Goal: Task Accomplishment & Management: Use online tool/utility

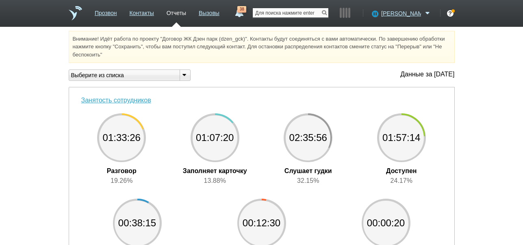
click at [322, 14] on input "text" at bounding box center [291, 12] width 76 height 9
click at [380, 14] on icon at bounding box center [374, 13] width 11 height 8
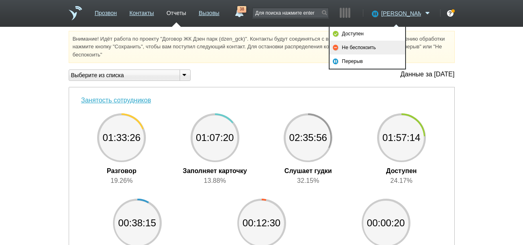
click at [381, 44] on link "Не беспокоить" at bounding box center [368, 48] width 76 height 14
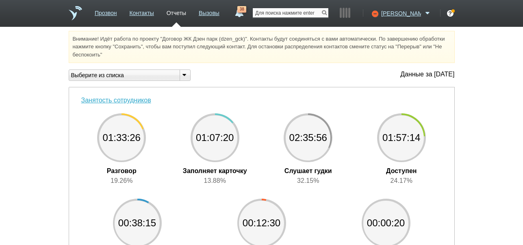
click at [313, 11] on input "text" at bounding box center [291, 12] width 76 height 9
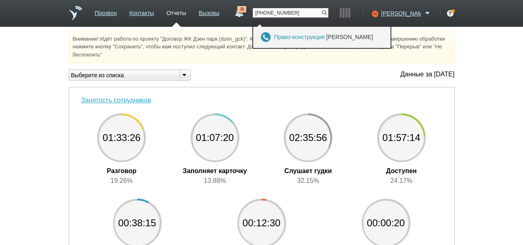
type input "[PHONE_NUMBER]"
click at [307, 36] on link "Право-конструкция" at bounding box center [299, 37] width 51 height 7
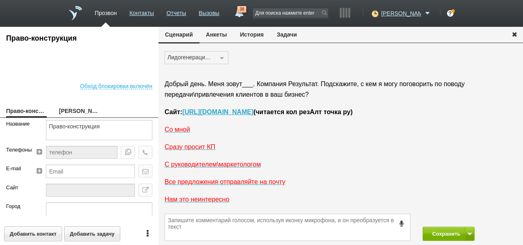
click at [259, 34] on button "История" at bounding box center [252, 34] width 37 height 15
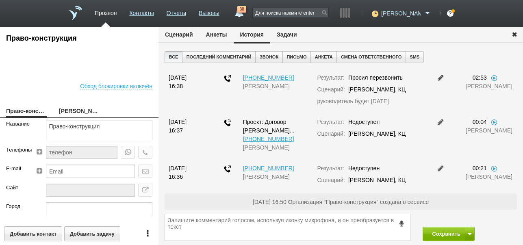
click at [294, 36] on button "Задачи" at bounding box center [286, 34] width 33 height 15
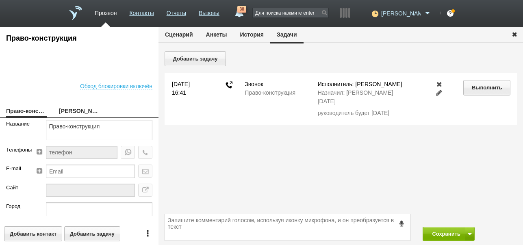
click at [514, 35] on icon "button" at bounding box center [514, 34] width 9 height 6
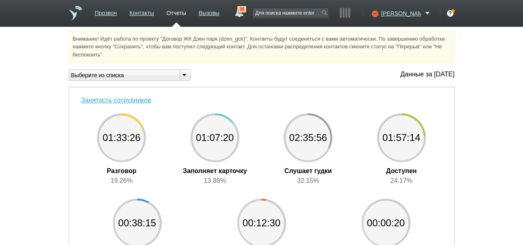
click at [246, 13] on link "38" at bounding box center [239, 11] width 15 height 10
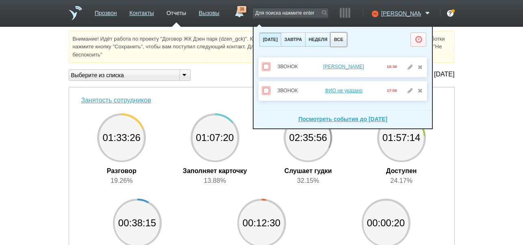
click at [347, 39] on button "все" at bounding box center [339, 40] width 16 height 14
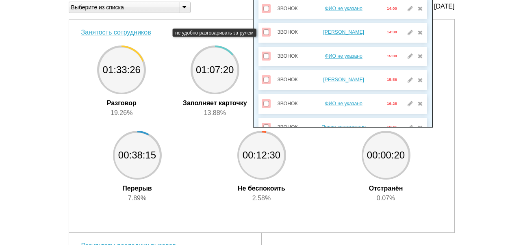
scroll to position [745, 0]
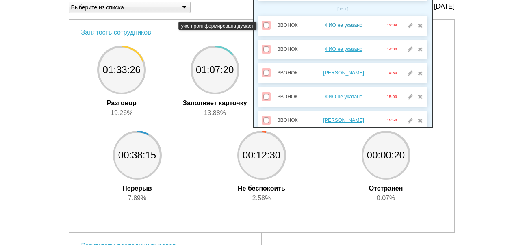
click at [345, 25] on link "ФИО не указано" at bounding box center [343, 25] width 37 height 6
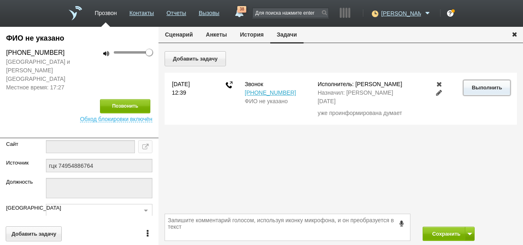
click at [468, 84] on button "Выполнить" at bounding box center [486, 87] width 47 height 15
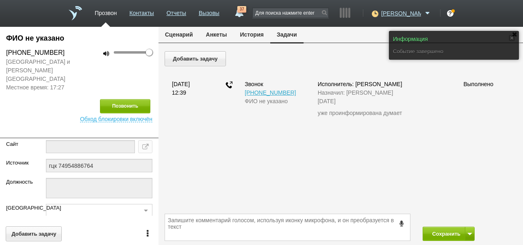
click at [187, 37] on button "Сценарий" at bounding box center [179, 34] width 41 height 15
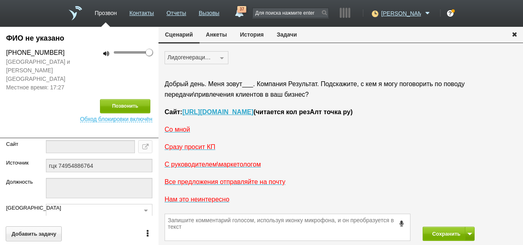
click at [253, 35] on button "История" at bounding box center [252, 34] width 37 height 15
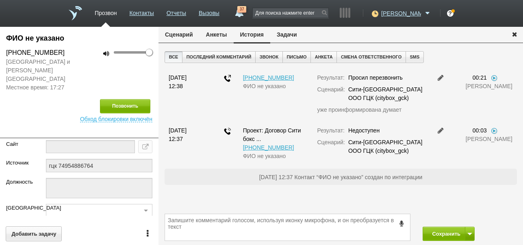
click at [188, 36] on button "Сценарий" at bounding box center [179, 34] width 41 height 15
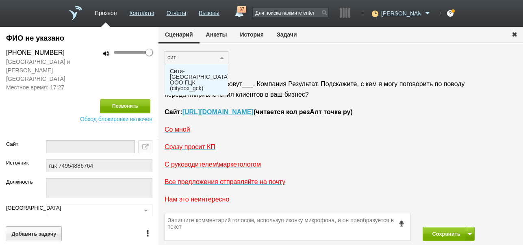
type input "сити"
click at [185, 72] on span "Сити-[GEOGRAPHIC_DATA] ООО ГЦК (citybox_gck)" at bounding box center [199, 79] width 59 height 23
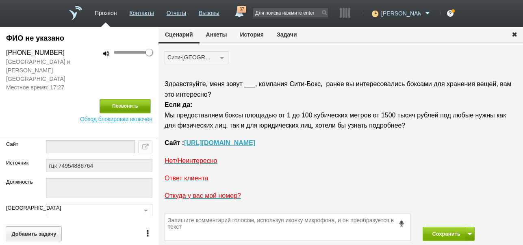
click at [133, 99] on button "Позвонить" at bounding box center [125, 106] width 50 height 14
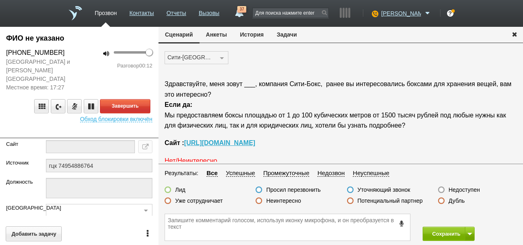
click at [287, 201] on label "Неинтересно" at bounding box center [283, 200] width 35 height 7
click at [0, 0] on input "Неинтересно" at bounding box center [0, 0] width 0 height 0
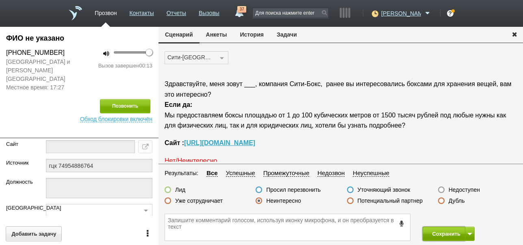
click at [444, 231] on button "Сохранить" at bounding box center [444, 234] width 43 height 14
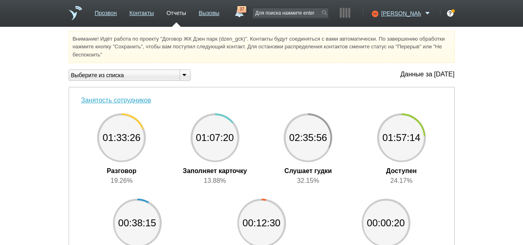
click at [246, 15] on link "37" at bounding box center [239, 11] width 15 height 10
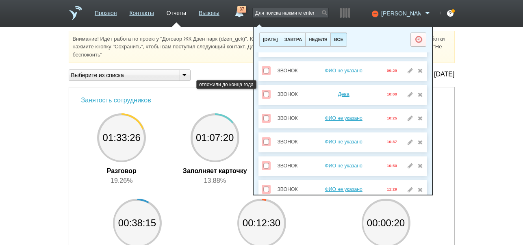
scroll to position [393, 0]
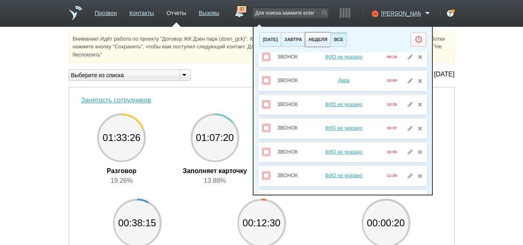
click at [331, 38] on button "неделя" at bounding box center [317, 40] width 25 height 14
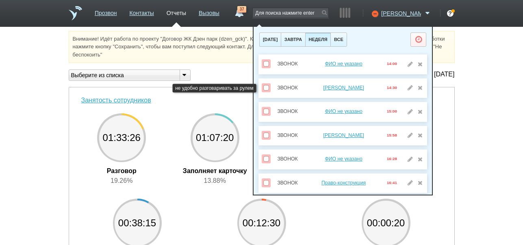
scroll to position [0, 0]
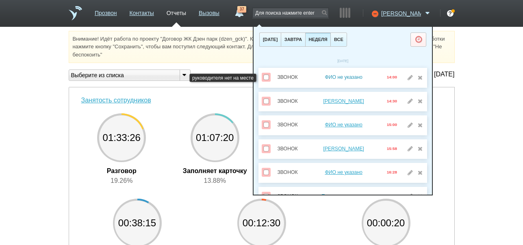
click at [341, 77] on link "ФИО не указано" at bounding box center [343, 77] width 37 height 6
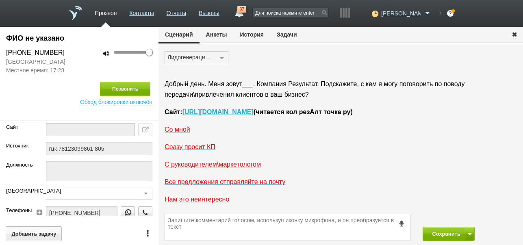
click at [254, 35] on button "История" at bounding box center [252, 34] width 37 height 15
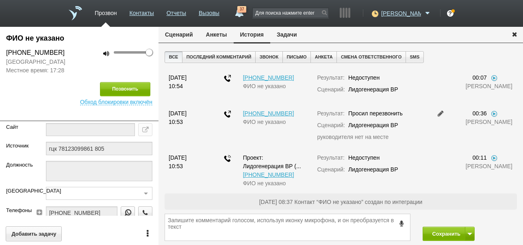
click at [285, 35] on button "Задачи" at bounding box center [286, 34] width 33 height 15
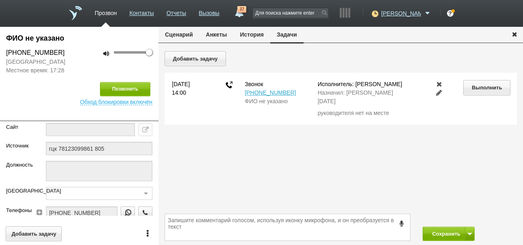
click at [440, 91] on link at bounding box center [440, 92] width 10 height 7
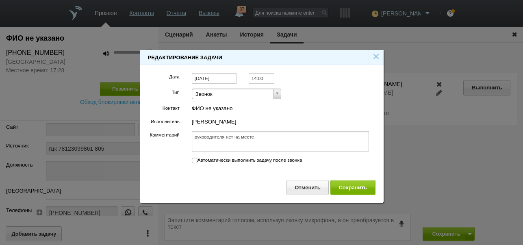
click at [223, 78] on input "[DATE]" at bounding box center [214, 78] width 45 height 11
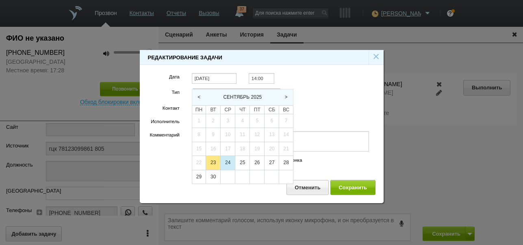
click at [226, 161] on div "24" at bounding box center [228, 163] width 14 height 14
type input "[DATE]"
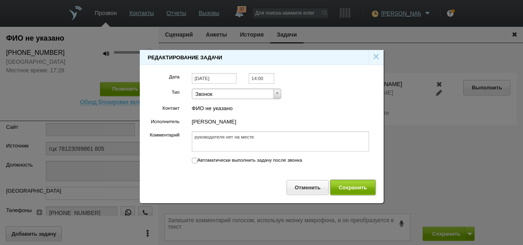
click at [361, 186] on button "Сохранить" at bounding box center [353, 187] width 45 height 15
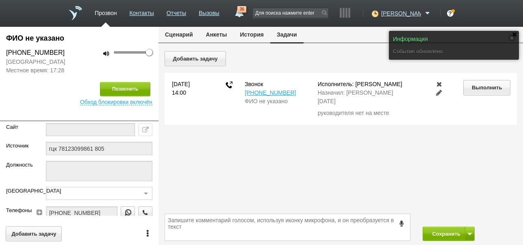
click at [180, 35] on button "Сценарий" at bounding box center [179, 34] width 41 height 15
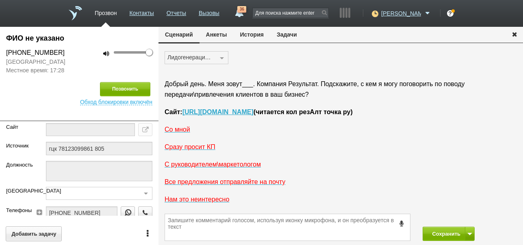
click at [511, 36] on icon "button" at bounding box center [514, 34] width 9 height 6
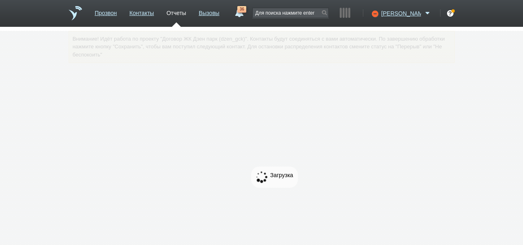
click at [514, 34] on div at bounding box center [261, 172] width 523 height 283
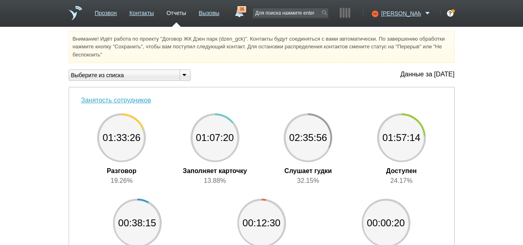
click at [246, 10] on span "36" at bounding box center [241, 9] width 9 height 7
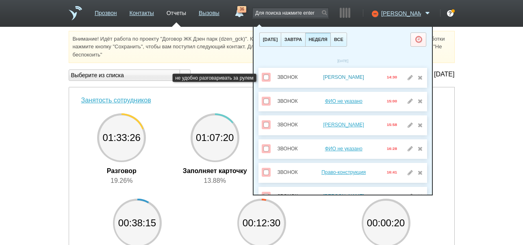
click at [341, 75] on link "[PERSON_NAME]" at bounding box center [343, 77] width 41 height 6
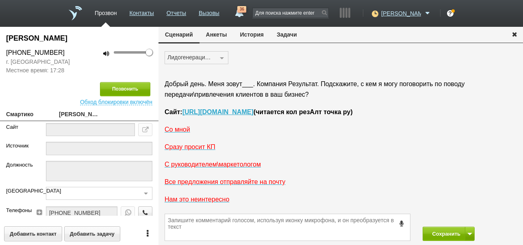
click at [244, 37] on button "История" at bounding box center [252, 34] width 37 height 15
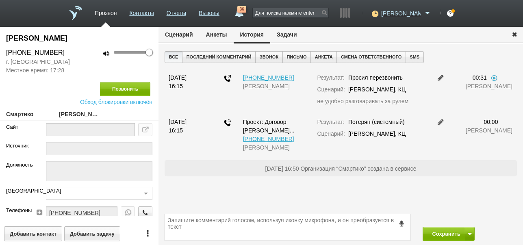
click at [288, 34] on button "Задачи" at bounding box center [286, 34] width 33 height 15
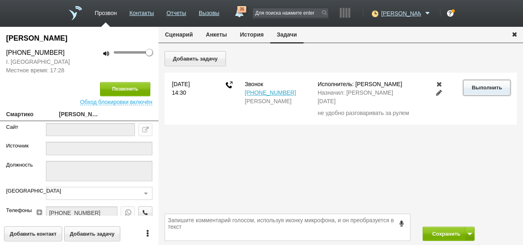
click at [474, 88] on button "Выполнить" at bounding box center [486, 87] width 47 height 15
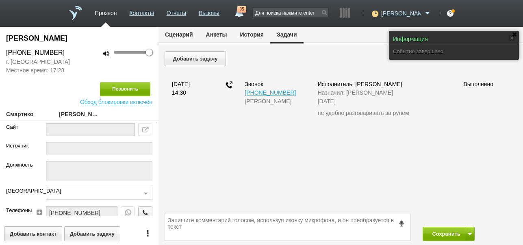
click at [186, 38] on button "Сценарий" at bounding box center [179, 34] width 41 height 15
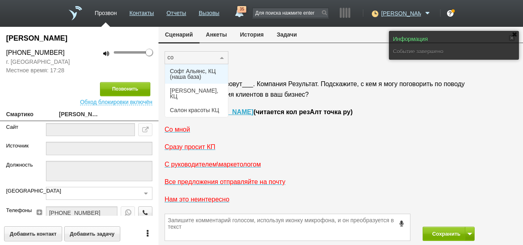
type input "соф"
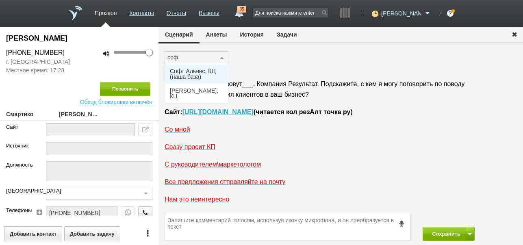
click at [194, 72] on span "Софт Альянс, КЦ (наша база)" at bounding box center [196, 73] width 53 height 11
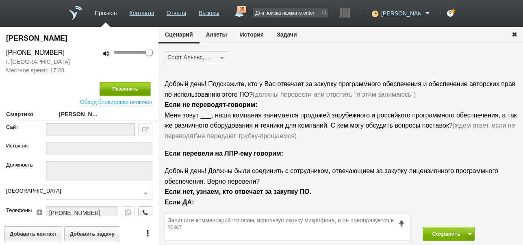
click at [144, 89] on button "Позвонить" at bounding box center [125, 89] width 50 height 14
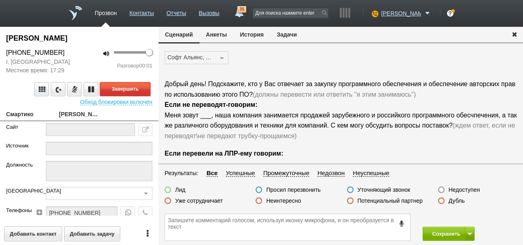
click at [142, 89] on button "Завершить" at bounding box center [125, 89] width 50 height 14
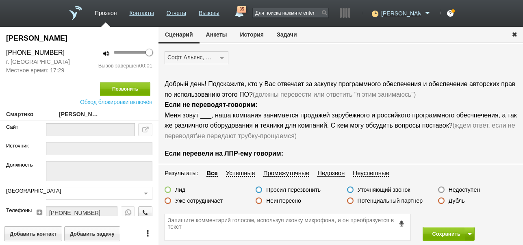
click at [463, 189] on label "Недоступен" at bounding box center [464, 189] width 31 height 7
click at [0, 0] on input "Недоступен" at bounding box center [0, 0] width 0 height 0
click at [124, 87] on button "Позвонить" at bounding box center [125, 89] width 50 height 14
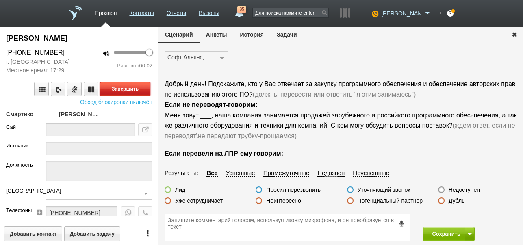
click at [127, 88] on button "Завершить" at bounding box center [125, 89] width 50 height 14
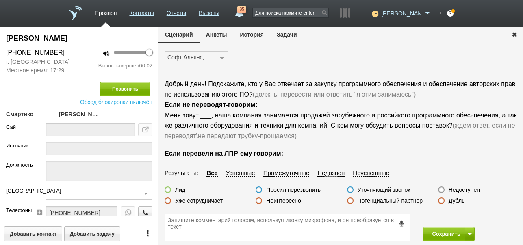
click at [466, 188] on label "Недоступен" at bounding box center [464, 189] width 31 height 7
click at [0, 0] on input "Недоступен" at bounding box center [0, 0] width 0 height 0
drag, startPoint x: 438, startPoint y: 235, endPoint x: 374, endPoint y: 173, distance: 89.4
click at [438, 235] on button "Сохранить" at bounding box center [444, 234] width 43 height 14
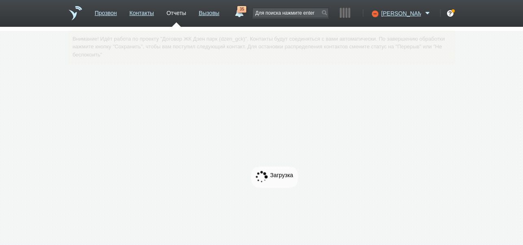
click at [246, 16] on link "35" at bounding box center [239, 11] width 15 height 10
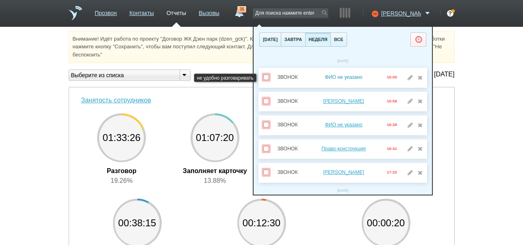
click at [348, 77] on link "ФИО не указано" at bounding box center [343, 77] width 37 height 6
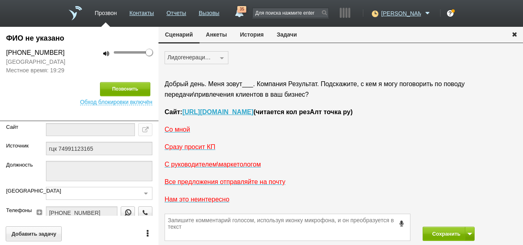
click at [254, 35] on button "История" at bounding box center [252, 34] width 37 height 15
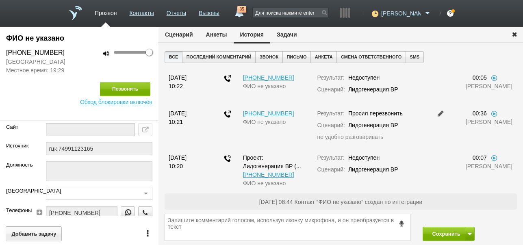
click at [286, 33] on button "Задачи" at bounding box center [286, 34] width 33 height 15
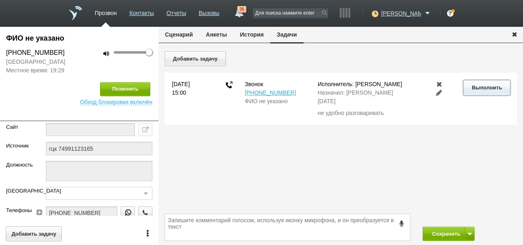
click at [481, 89] on button "Выполнить" at bounding box center [486, 87] width 47 height 15
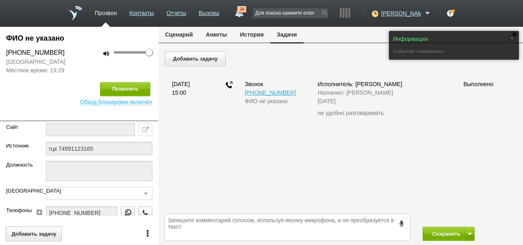
click at [251, 38] on button "История" at bounding box center [252, 34] width 37 height 15
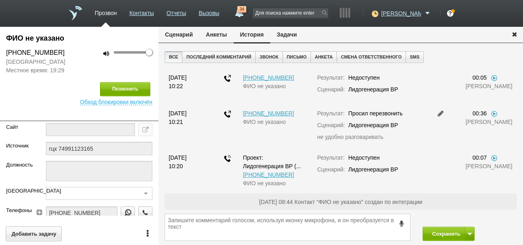
click at [178, 31] on button "Сценарий" at bounding box center [179, 34] width 41 height 15
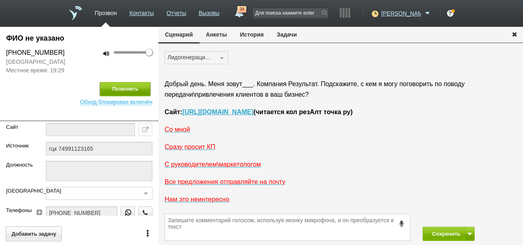
click at [141, 96] on button "Позвонить" at bounding box center [125, 89] width 50 height 14
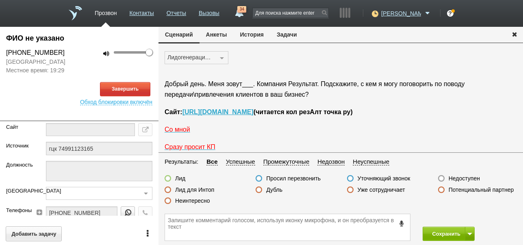
click at [258, 37] on button "История" at bounding box center [252, 34] width 37 height 15
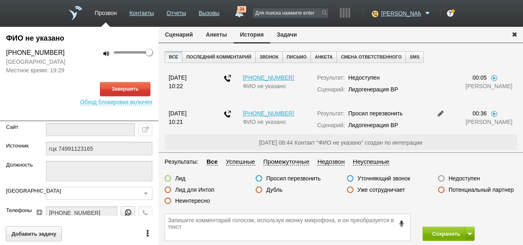
click at [185, 32] on button "Сценарий" at bounding box center [179, 34] width 41 height 15
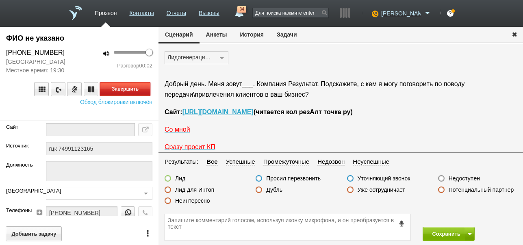
click at [139, 96] on button "Завершить" at bounding box center [125, 89] width 50 height 14
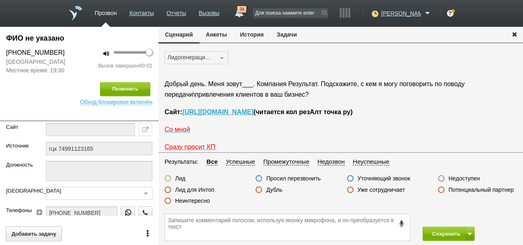
click at [459, 178] on label "Недоступен" at bounding box center [464, 178] width 31 height 7
click at [0, 0] on input "Недоступен" at bounding box center [0, 0] width 0 height 0
click at [439, 231] on button "Сохранить" at bounding box center [444, 234] width 43 height 14
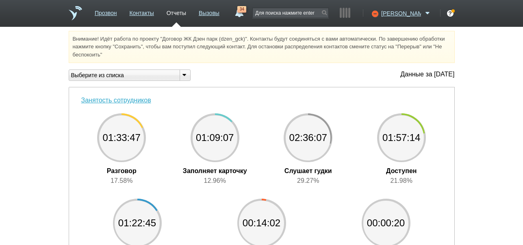
click at [246, 11] on span "34" at bounding box center [241, 9] width 9 height 7
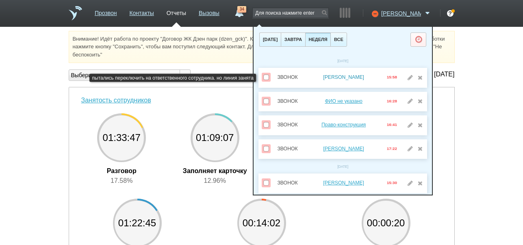
click at [343, 79] on link "[PERSON_NAME]" at bounding box center [343, 77] width 41 height 6
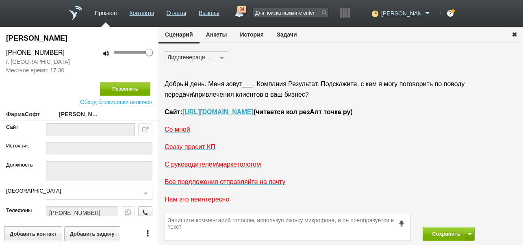
click at [257, 34] on button "История" at bounding box center [252, 34] width 37 height 15
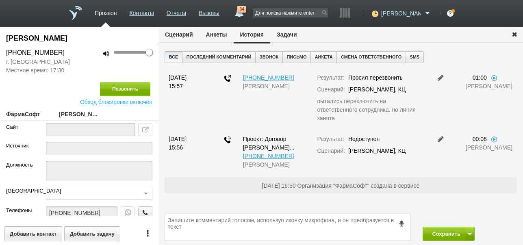
click at [293, 36] on button "Задачи" at bounding box center [286, 34] width 33 height 15
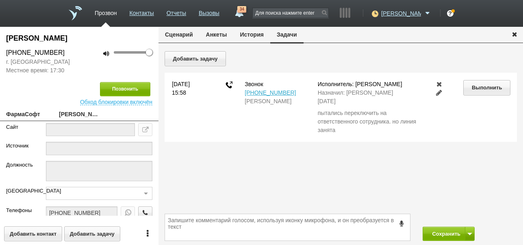
click at [440, 94] on link at bounding box center [440, 92] width 10 height 7
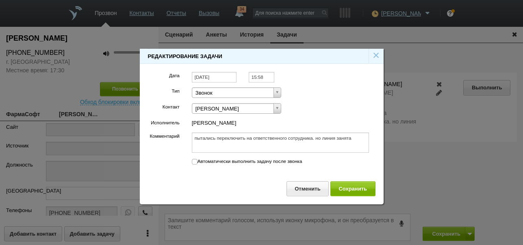
click at [229, 75] on input "[DATE]" at bounding box center [214, 77] width 45 height 11
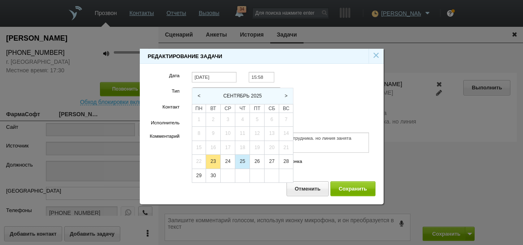
click at [244, 157] on div "25" at bounding box center [242, 162] width 14 height 14
type input "[DATE]"
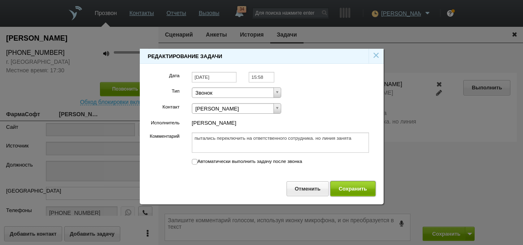
click at [355, 187] on button "Сохранить" at bounding box center [353, 188] width 45 height 15
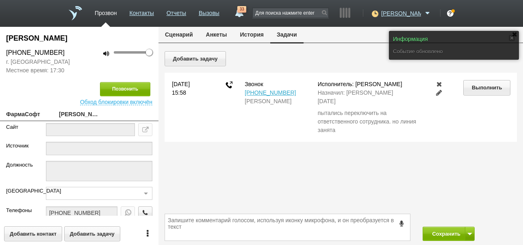
click at [186, 34] on button "Сценарий" at bounding box center [179, 34] width 41 height 15
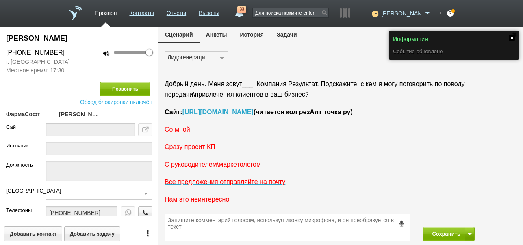
click at [510, 39] on link at bounding box center [512, 38] width 6 height 6
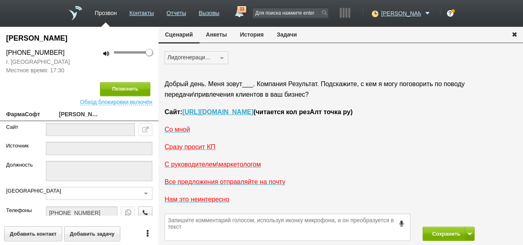
click at [514, 37] on icon "button" at bounding box center [514, 34] width 9 height 6
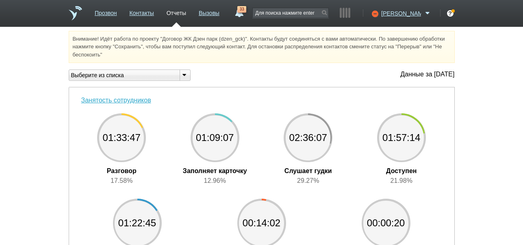
click at [246, 13] on link "33" at bounding box center [239, 11] width 15 height 10
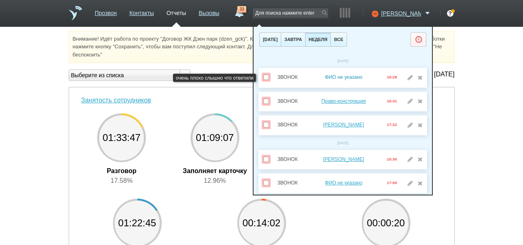
click at [344, 74] on link "ФИО не указано" at bounding box center [343, 77] width 37 height 6
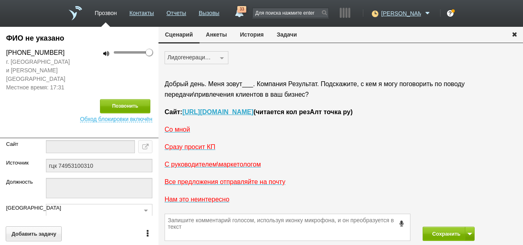
click at [257, 37] on button "История" at bounding box center [252, 34] width 37 height 15
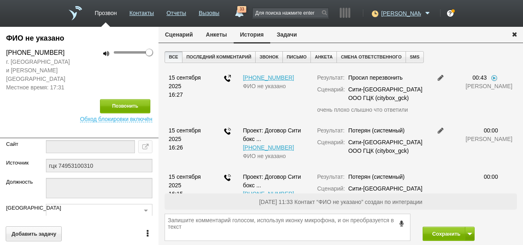
click at [280, 36] on button "Задачи" at bounding box center [286, 34] width 33 height 15
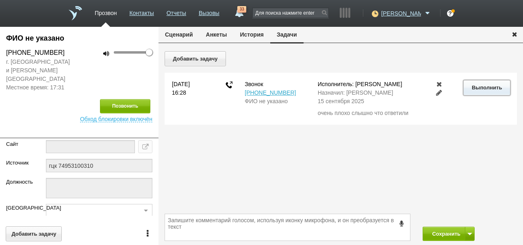
click at [483, 86] on button "Выполнить" at bounding box center [486, 87] width 47 height 15
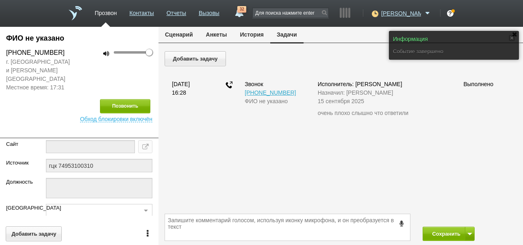
click at [173, 32] on button "Сценарий" at bounding box center [179, 34] width 41 height 15
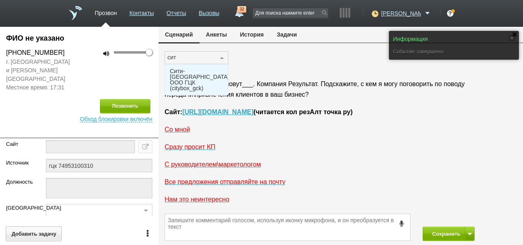
type input "сити"
click at [190, 70] on span "Сити-[GEOGRAPHIC_DATA] ООО ГЦК (citybox_gck)" at bounding box center [199, 79] width 59 height 23
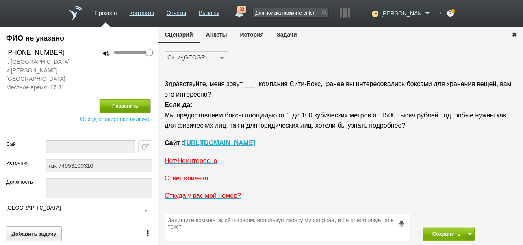
click at [142, 100] on button "Позвонить" at bounding box center [125, 106] width 50 height 14
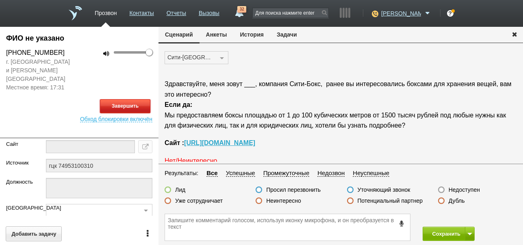
click at [144, 100] on button "Завершить" at bounding box center [125, 106] width 50 height 14
click at [458, 191] on label "Недоступен" at bounding box center [464, 189] width 31 height 7
click at [0, 0] on input "Недоступен" at bounding box center [0, 0] width 0 height 0
click at [139, 99] on button "Позвонить" at bounding box center [125, 106] width 50 height 14
click at [141, 100] on button "Завершить" at bounding box center [125, 106] width 50 height 14
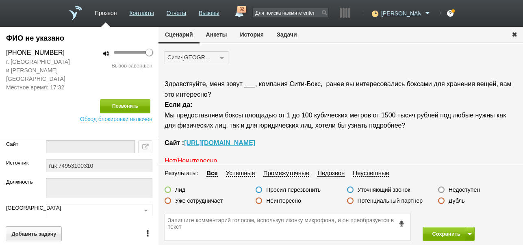
click at [469, 187] on label "Недоступен" at bounding box center [464, 189] width 31 height 7
click at [0, 0] on input "Недоступен" at bounding box center [0, 0] width 0 height 0
click at [449, 233] on button "Сохранить" at bounding box center [444, 234] width 43 height 14
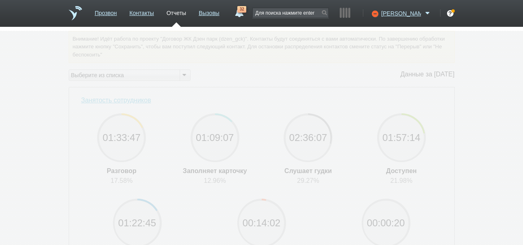
click at [246, 9] on span "32" at bounding box center [241, 9] width 9 height 7
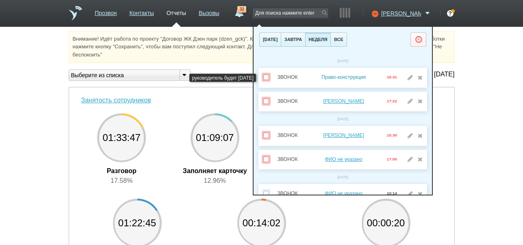
click at [344, 77] on link "Право-конструкция" at bounding box center [344, 77] width 44 height 6
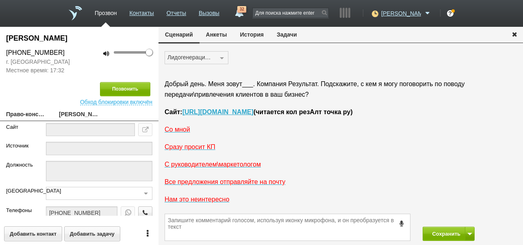
click at [249, 36] on button "История" at bounding box center [252, 34] width 37 height 15
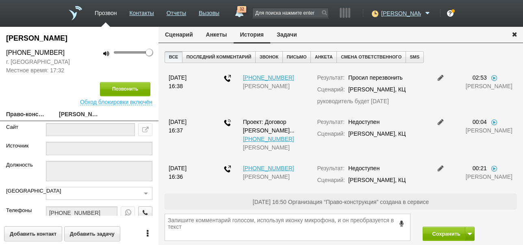
click at [291, 38] on button "Задачи" at bounding box center [286, 34] width 33 height 15
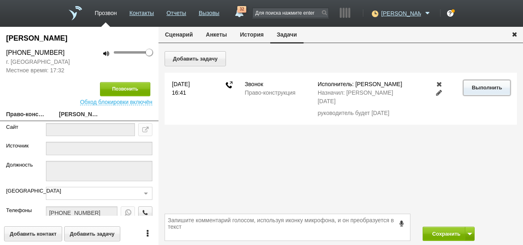
click at [477, 86] on button "Выполнить" at bounding box center [486, 87] width 47 height 15
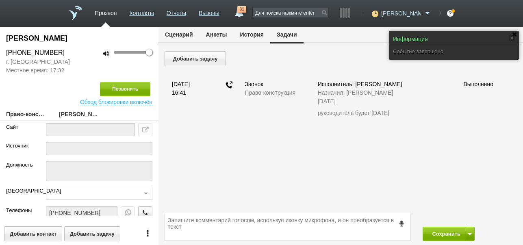
drag, startPoint x: 170, startPoint y: 32, endPoint x: 216, endPoint y: 49, distance: 49.5
click at [172, 32] on button "Сценарий" at bounding box center [179, 34] width 41 height 15
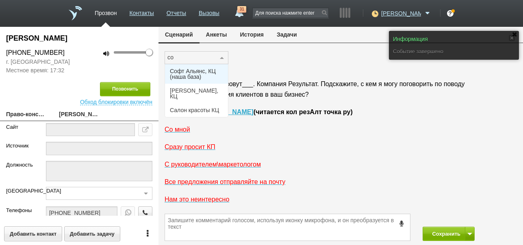
type input "соф"
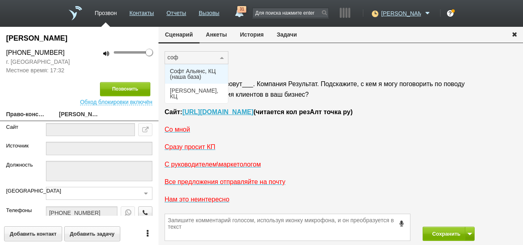
click at [192, 78] on span "Софт Альянс, КЦ (наша база)" at bounding box center [196, 73] width 53 height 11
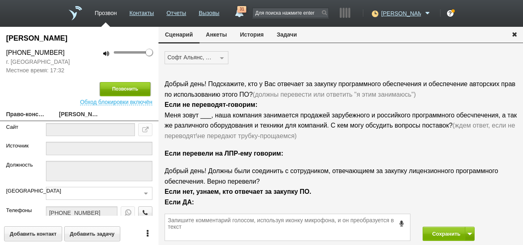
click at [137, 93] on button "Позвонить" at bounding box center [125, 89] width 50 height 14
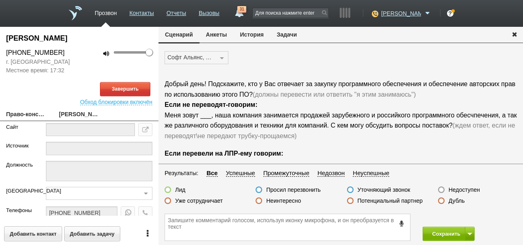
click at [254, 36] on button "История" at bounding box center [252, 34] width 37 height 15
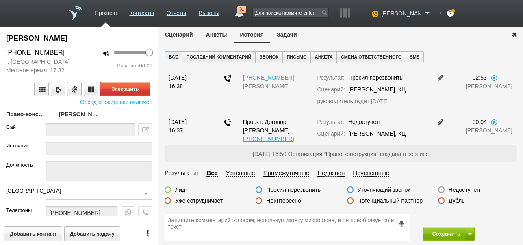
click at [191, 33] on button "Сценарий" at bounding box center [179, 34] width 41 height 15
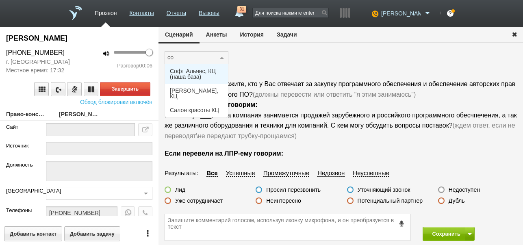
type input "соф"
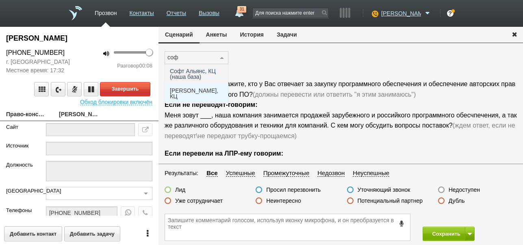
click at [202, 93] on span "[PERSON_NAME], КЦ" at bounding box center [196, 93] width 53 height 11
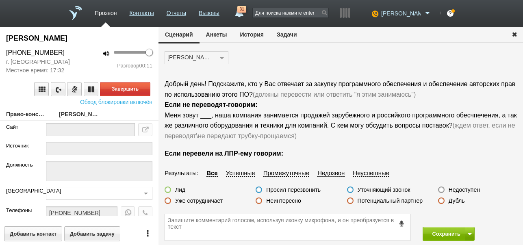
click at [254, 35] on button "История" at bounding box center [252, 34] width 37 height 15
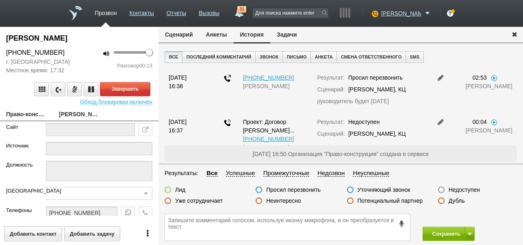
click at [185, 36] on button "Сценарий" at bounding box center [179, 34] width 41 height 15
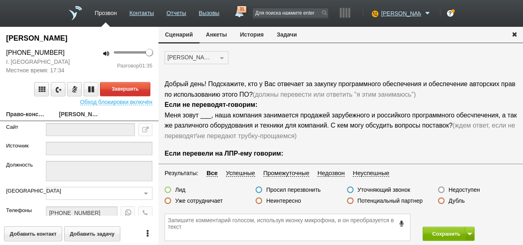
click at [295, 201] on label "Неинтересно" at bounding box center [283, 200] width 35 height 7
click at [0, 0] on input "Неинтересно" at bounding box center [0, 0] width 0 height 0
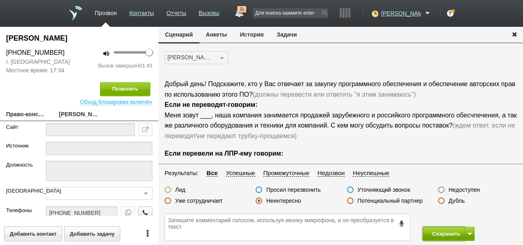
click at [438, 231] on button "Сохранить" at bounding box center [444, 234] width 43 height 14
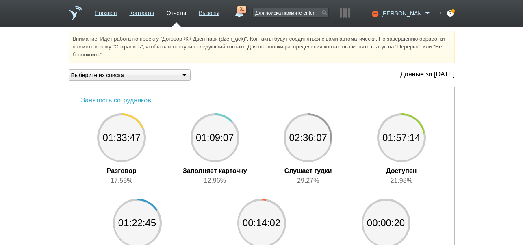
click at [246, 11] on span "31" at bounding box center [241, 9] width 9 height 7
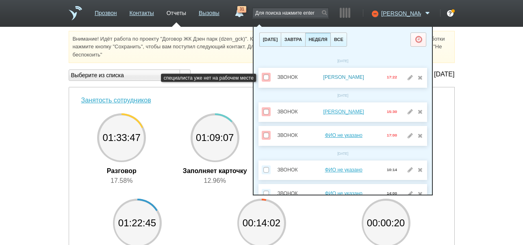
click at [344, 75] on link "[PERSON_NAME]" at bounding box center [343, 77] width 41 height 6
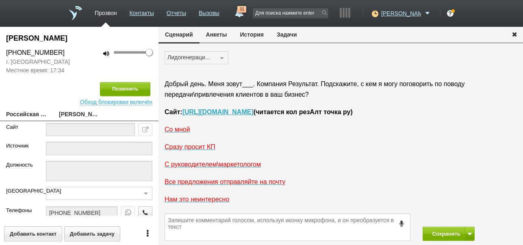
click at [258, 33] on button "История" at bounding box center [252, 34] width 37 height 15
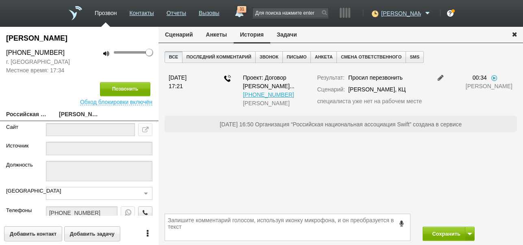
click at [282, 33] on button "Задачи" at bounding box center [286, 34] width 33 height 15
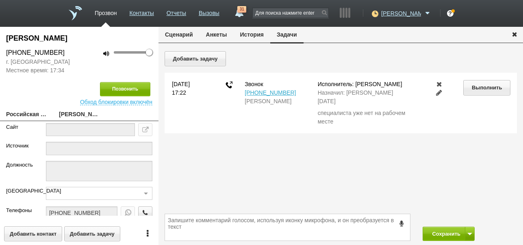
click at [440, 91] on link at bounding box center [440, 92] width 10 height 7
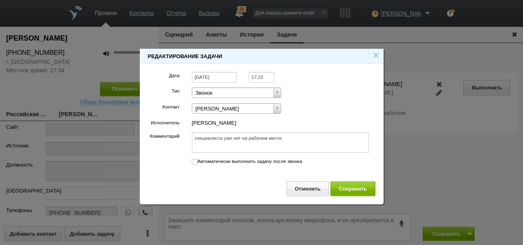
click at [227, 78] on input "[DATE]" at bounding box center [214, 77] width 45 height 11
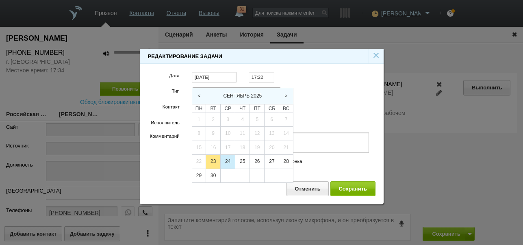
click at [229, 161] on div "24" at bounding box center [228, 162] width 14 height 14
type input "[DATE]"
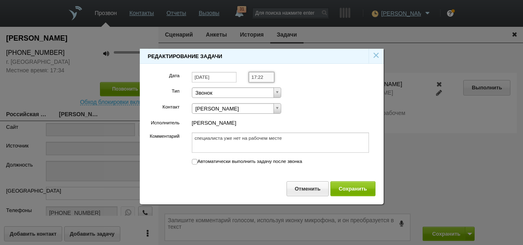
click at [265, 78] on input "17:22" at bounding box center [262, 77] width 26 height 11
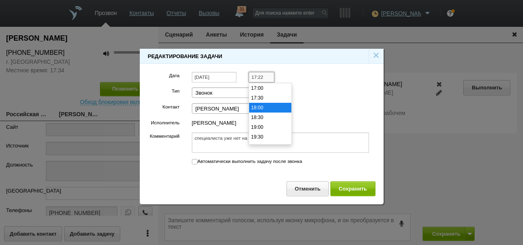
scroll to position [264, 0]
click at [263, 96] on li "14:00" at bounding box center [270, 98] width 42 height 10
type input "14:00"
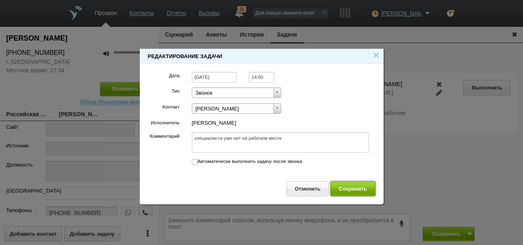
drag, startPoint x: 345, startPoint y: 188, endPoint x: 344, endPoint y: 183, distance: 4.9
click at [346, 189] on button "Сохранить" at bounding box center [353, 188] width 45 height 15
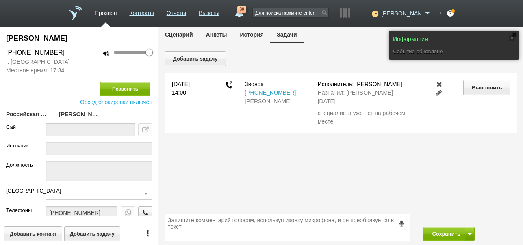
click at [186, 35] on button "Сценарий" at bounding box center [179, 34] width 41 height 15
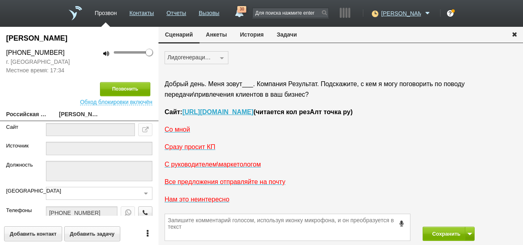
click at [515, 32] on icon "button" at bounding box center [514, 34] width 9 height 6
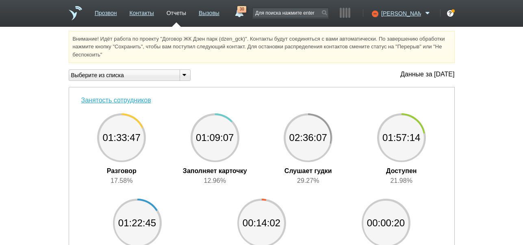
click at [246, 11] on link "30" at bounding box center [239, 11] width 15 height 10
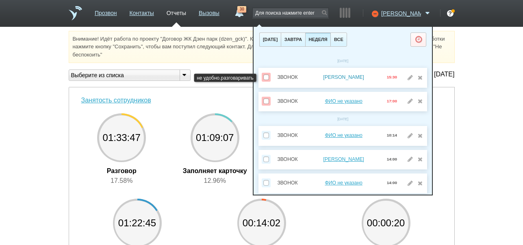
click at [347, 76] on link "[PERSON_NAME]" at bounding box center [343, 77] width 41 height 6
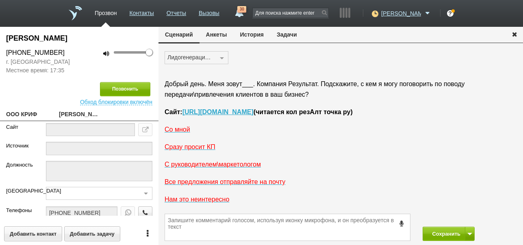
click at [254, 34] on button "История" at bounding box center [252, 34] width 37 height 15
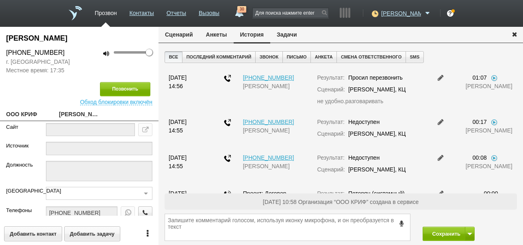
click at [287, 35] on button "Задачи" at bounding box center [286, 34] width 33 height 15
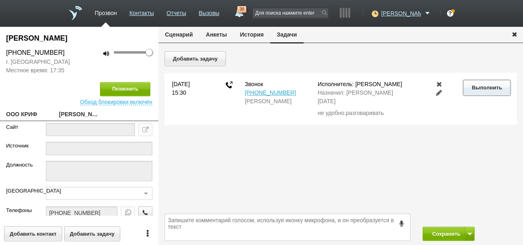
click at [474, 89] on button "Выполнить" at bounding box center [486, 87] width 47 height 15
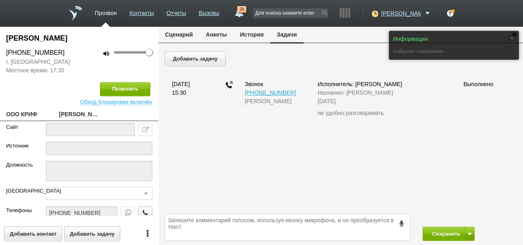
click at [183, 37] on button "Сценарий" at bounding box center [179, 34] width 41 height 15
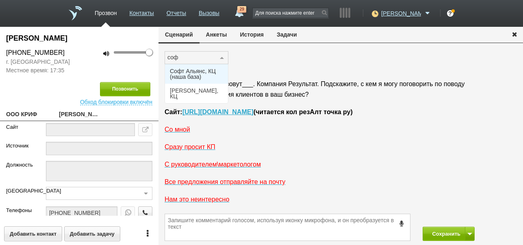
click at [208, 74] on span "Софт Альянс, КЦ (наша база)" at bounding box center [196, 73] width 53 height 11
type input "соф"
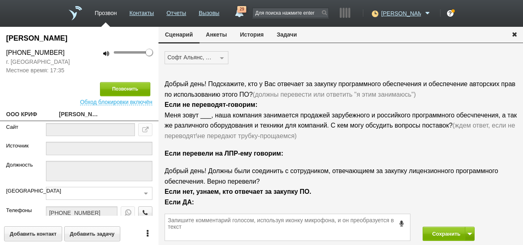
click at [207, 52] on div "Софт Альянс, КЦ (наша база)" at bounding box center [197, 57] width 64 height 13
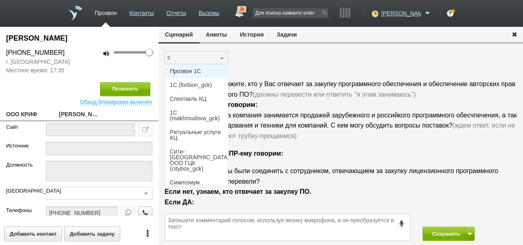
type input "со"
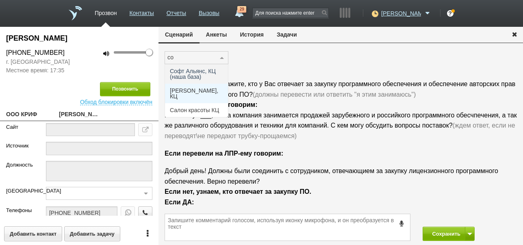
click at [202, 86] on span "[PERSON_NAME], КЦ" at bounding box center [196, 94] width 63 height 20
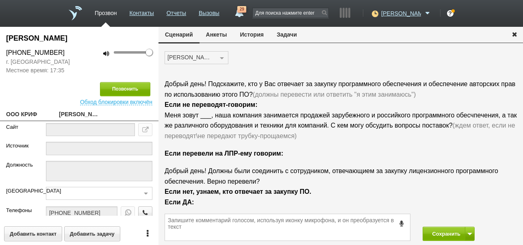
click at [253, 35] on button "История" at bounding box center [252, 34] width 37 height 15
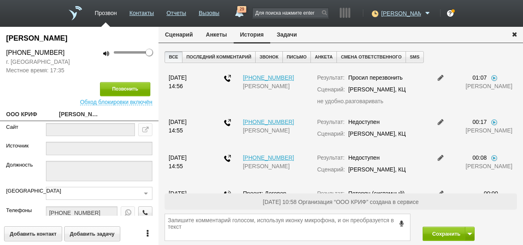
click at [185, 37] on button "Сценарий" at bounding box center [179, 34] width 41 height 15
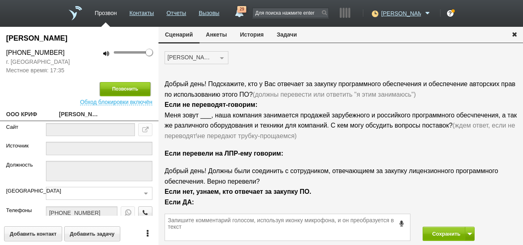
click at [142, 88] on button "Позвонить" at bounding box center [125, 89] width 50 height 14
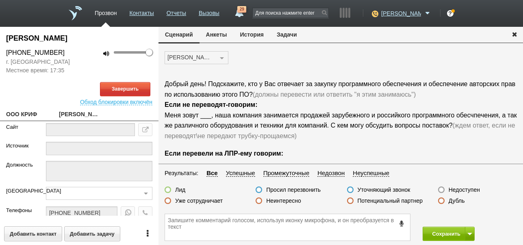
click at [246, 15] on link "29" at bounding box center [239, 11] width 15 height 10
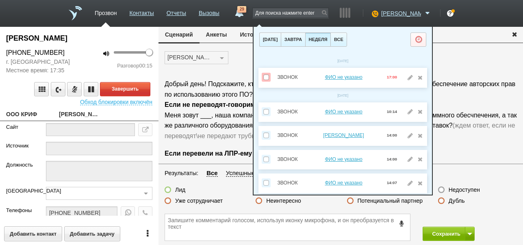
click at [235, 59] on div "Софт Альянс, КЦ ЖК Дзен парк (dzen_gck) ЖК Эво (evo_gck ) Право, КЦ Прозвон 1С …" at bounding box center [341, 61] width 365 height 20
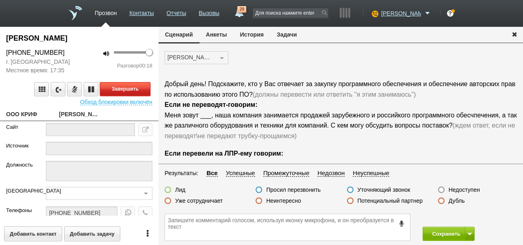
click at [141, 88] on button "Завершить" at bounding box center [125, 89] width 50 height 14
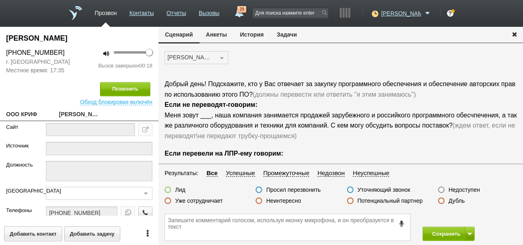
click at [468, 190] on label "Недоступен" at bounding box center [464, 189] width 31 height 7
click at [0, 0] on input "Недоступен" at bounding box center [0, 0] width 0 height 0
drag, startPoint x: 442, startPoint y: 234, endPoint x: 399, endPoint y: 102, distance: 138.7
click at [444, 233] on button "Сохранить" at bounding box center [444, 234] width 43 height 14
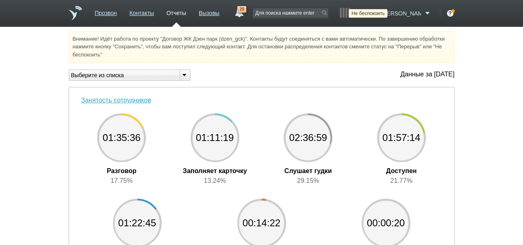
click at [380, 15] on icon at bounding box center [374, 13] width 11 height 8
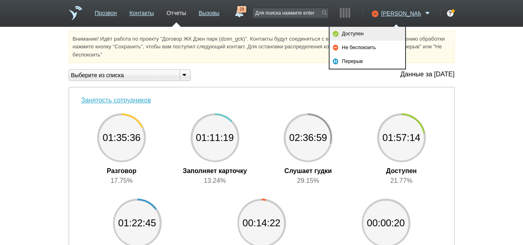
click at [375, 33] on link "Доступен" at bounding box center [368, 34] width 76 height 14
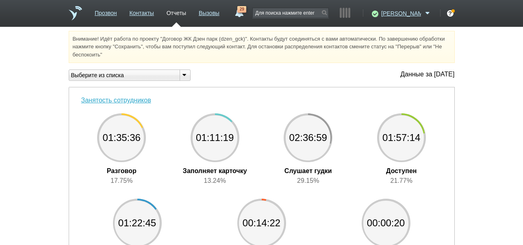
click at [246, 13] on link "29" at bounding box center [239, 11] width 15 height 10
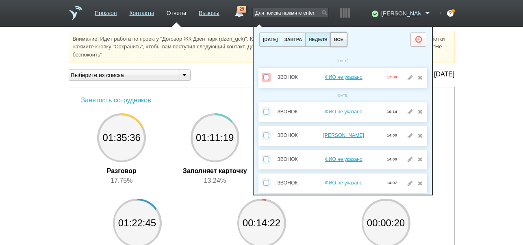
click at [347, 44] on button "все" at bounding box center [339, 40] width 16 height 14
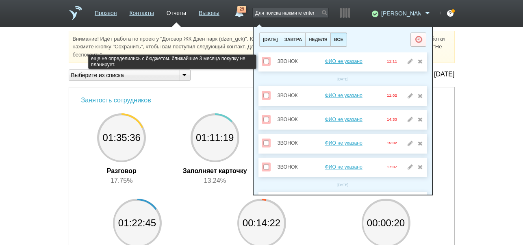
scroll to position [596, 0]
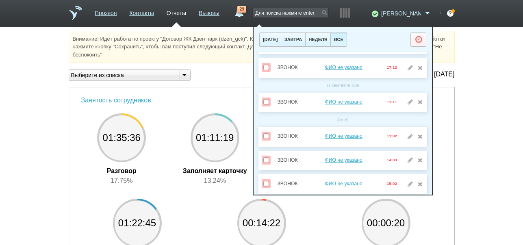
click at [246, 14] on link "29" at bounding box center [239, 11] width 15 height 10
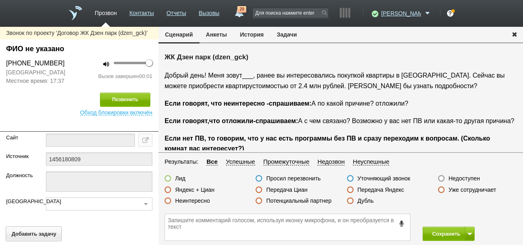
click at [460, 179] on label "Недоступен" at bounding box center [464, 178] width 31 height 7
click at [0, 0] on input "Недоступен" at bounding box center [0, 0] width 0 height 0
click at [264, 33] on button "История" at bounding box center [252, 34] width 37 height 15
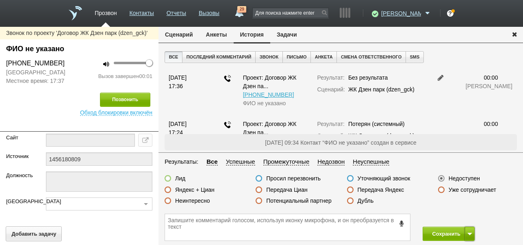
click at [470, 233] on span at bounding box center [470, 234] width 5 height 2
click at [466, 218] on button "Сохранить и остаться" at bounding box center [442, 219] width 63 height 14
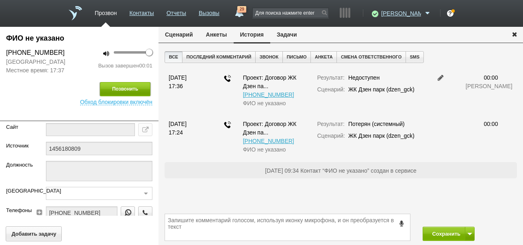
click at [130, 91] on button "Позвонить" at bounding box center [125, 89] width 50 height 14
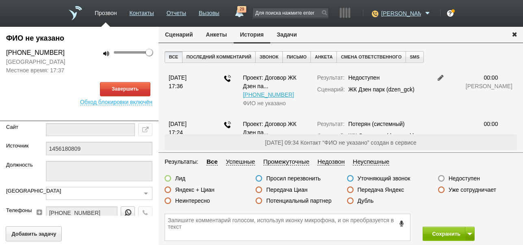
click at [183, 38] on button "Сценарий" at bounding box center [179, 34] width 41 height 15
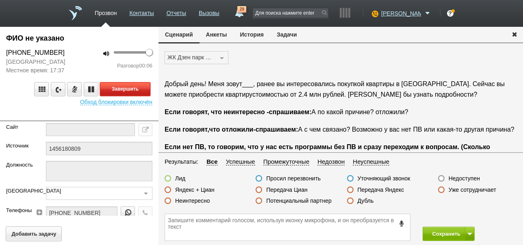
click at [132, 89] on button "Завершить" at bounding box center [125, 89] width 50 height 14
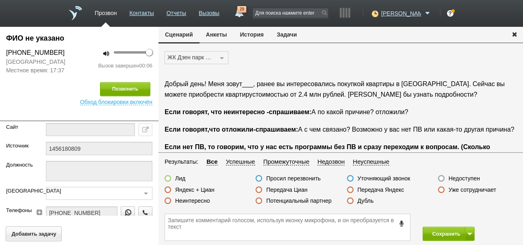
click at [475, 178] on label "Недоступен" at bounding box center [464, 178] width 31 height 7
click at [0, 0] on input "Недоступен" at bounding box center [0, 0] width 0 height 0
click at [444, 233] on button "Сохранить" at bounding box center [444, 234] width 43 height 14
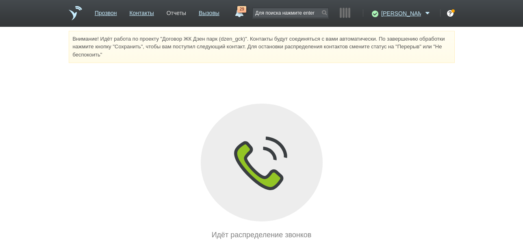
click at [183, 15] on link "Отчеты" at bounding box center [177, 12] width 20 height 12
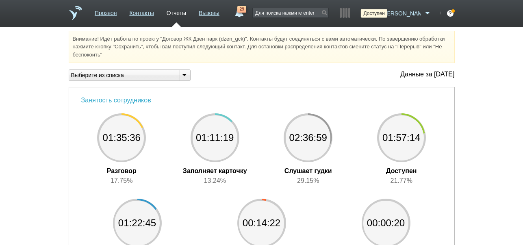
click at [380, 12] on icon at bounding box center [374, 13] width 11 height 8
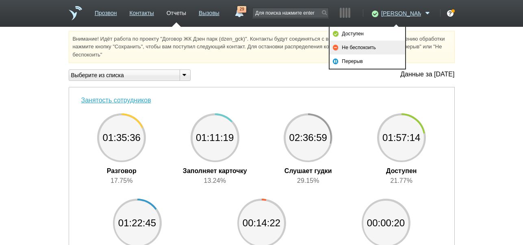
click at [363, 46] on link "Не беспокоить" at bounding box center [368, 48] width 76 height 14
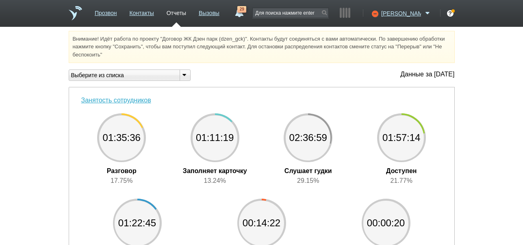
click at [246, 13] on link "29" at bounding box center [239, 11] width 15 height 10
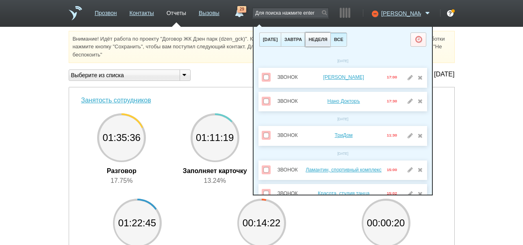
click at [331, 36] on button "неделя" at bounding box center [317, 40] width 25 height 14
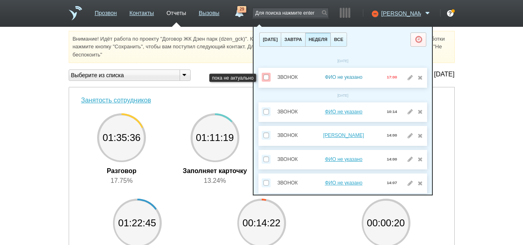
click at [339, 78] on link "ФИО не указано" at bounding box center [343, 77] width 37 height 6
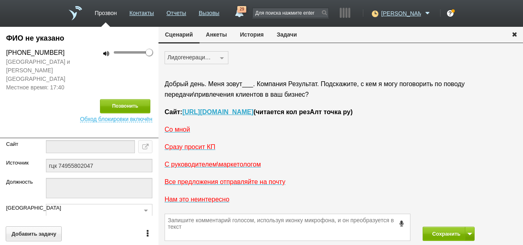
click at [261, 35] on button "История" at bounding box center [252, 34] width 37 height 15
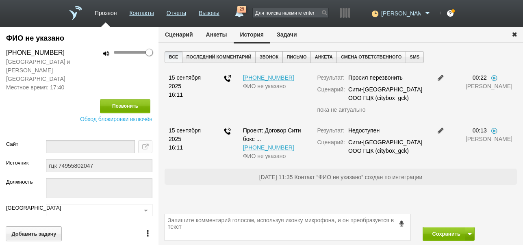
click at [290, 35] on button "Задачи" at bounding box center [286, 34] width 33 height 15
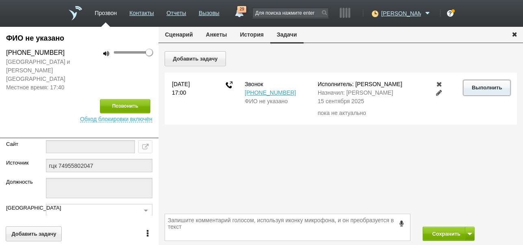
drag, startPoint x: 479, startPoint y: 86, endPoint x: 458, endPoint y: 84, distance: 20.8
click at [479, 86] on button "Выполнить" at bounding box center [486, 87] width 47 height 15
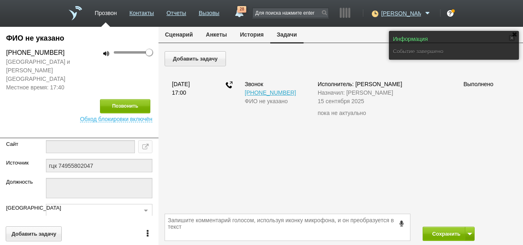
click at [192, 33] on button "Сценарий" at bounding box center [179, 34] width 41 height 15
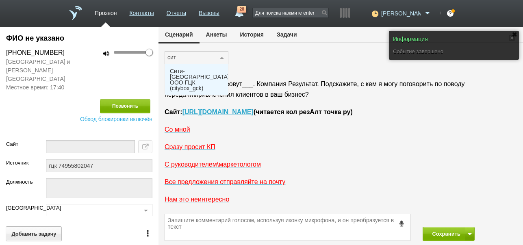
type input "сити"
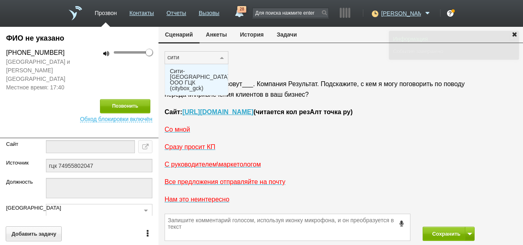
click at [193, 71] on span "Сити-[GEOGRAPHIC_DATA] ООО ГЦК (citybox_gck)" at bounding box center [199, 79] width 59 height 23
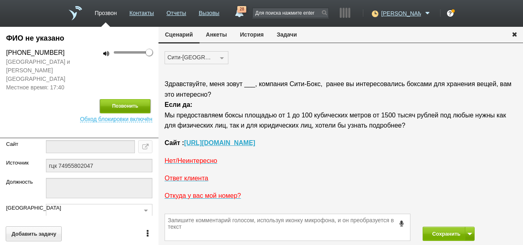
click at [131, 100] on button "Позвонить" at bounding box center [125, 106] width 50 height 14
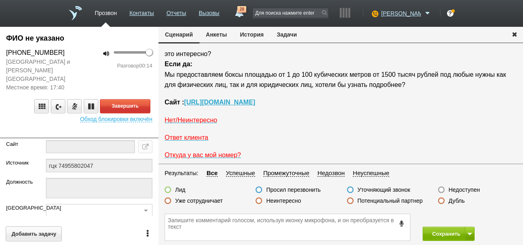
scroll to position [54, 0]
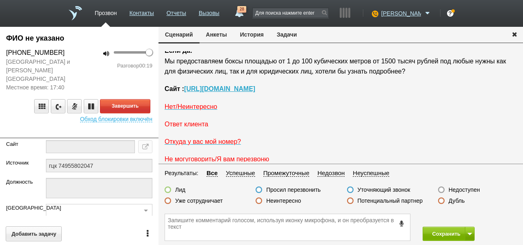
click at [198, 128] on span "Ответ клиента" at bounding box center [187, 124] width 44 height 7
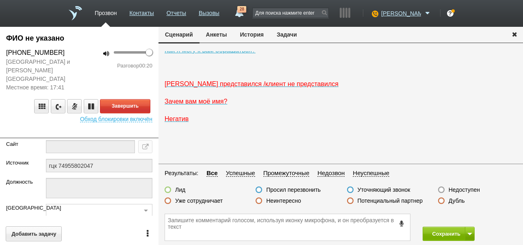
click at [189, 87] on span "[PERSON_NAME] представился /клиент не представился" at bounding box center [252, 83] width 174 height 7
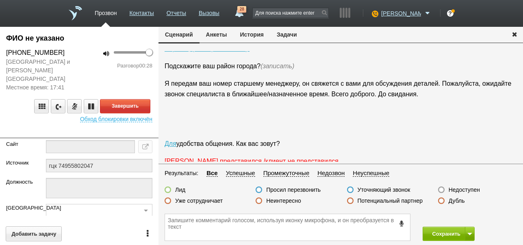
click at [295, 199] on label "Неинтересно" at bounding box center [283, 200] width 35 height 7
click at [0, 0] on input "Неинтересно" at bounding box center [0, 0] width 0 height 0
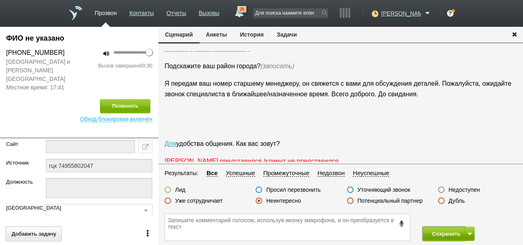
click at [437, 235] on button "Сохранить" at bounding box center [444, 234] width 43 height 14
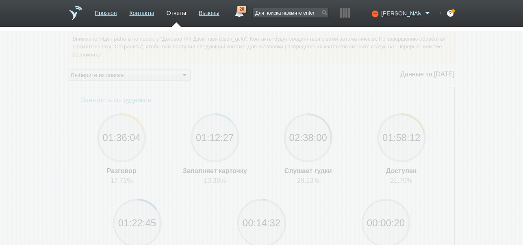
click at [246, 11] on span "28" at bounding box center [241, 9] width 9 height 7
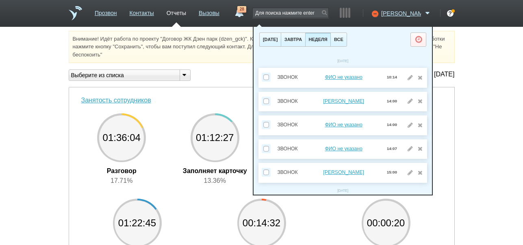
click at [246, 13] on link "28" at bounding box center [239, 11] width 15 height 10
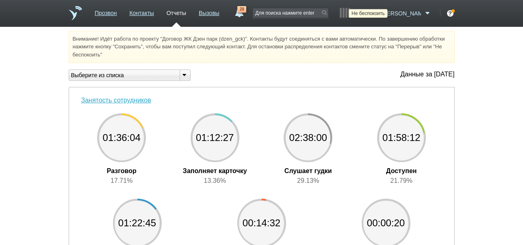
click at [380, 13] on icon at bounding box center [374, 13] width 11 height 8
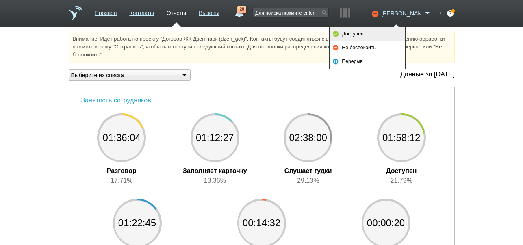
click at [363, 36] on link "Доступен" at bounding box center [368, 34] width 76 height 14
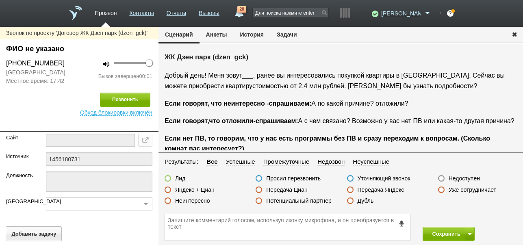
click at [478, 177] on label "Недоступен" at bounding box center [464, 178] width 31 height 7
click at [0, 0] on input "Недоступен" at bounding box center [0, 0] width 0 height 0
click at [251, 33] on button "История" at bounding box center [252, 34] width 37 height 15
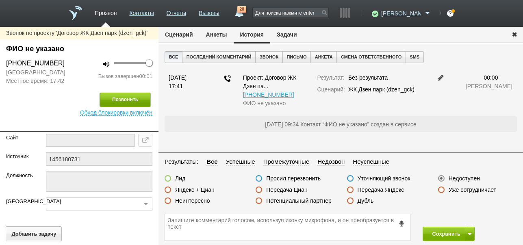
click at [139, 99] on button "Позвонить" at bounding box center [125, 100] width 50 height 14
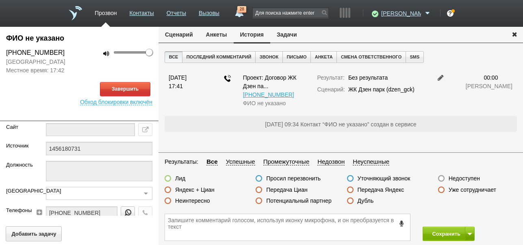
click at [180, 34] on button "Сценарий" at bounding box center [179, 34] width 41 height 15
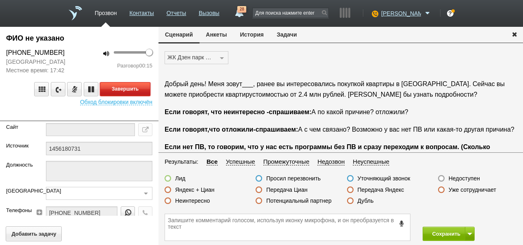
click at [138, 90] on button "Завершить" at bounding box center [125, 89] width 50 height 14
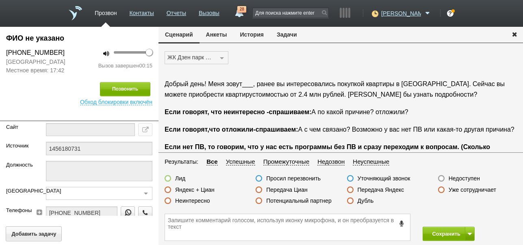
click at [462, 178] on label "Недоступен" at bounding box center [464, 178] width 31 height 7
click at [0, 0] on input "Недоступен" at bounding box center [0, 0] width 0 height 0
click at [446, 232] on button "Сохранить" at bounding box center [444, 234] width 43 height 14
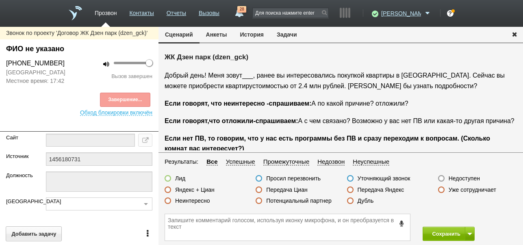
click at [250, 37] on button "История" at bounding box center [252, 34] width 37 height 15
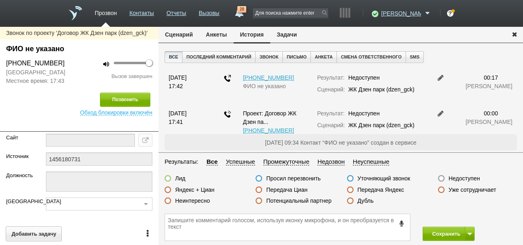
click at [471, 179] on label "Недоступен" at bounding box center [464, 178] width 31 height 7
click at [0, 0] on input "Недоступен" at bounding box center [0, 0] width 0 height 0
click at [472, 231] on button at bounding box center [470, 234] width 10 height 14
click at [466, 220] on button "Сохранить и остаться" at bounding box center [442, 219] width 63 height 14
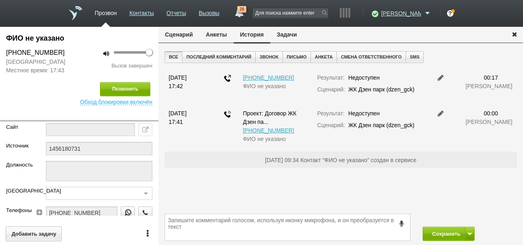
click at [178, 35] on button "Сценарий" at bounding box center [179, 34] width 41 height 15
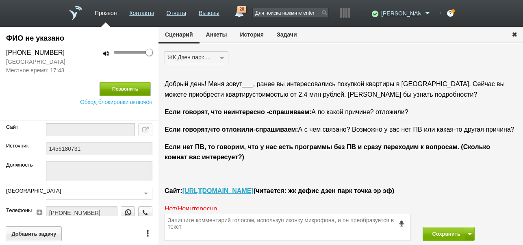
click at [134, 89] on button "Позвонить" at bounding box center [125, 89] width 50 height 14
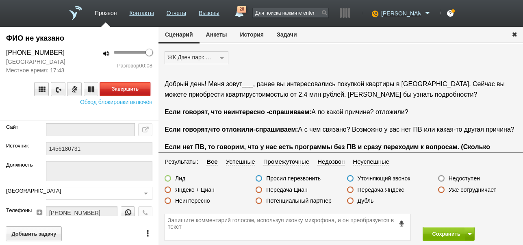
click at [146, 87] on button "Завершить" at bounding box center [125, 89] width 50 height 14
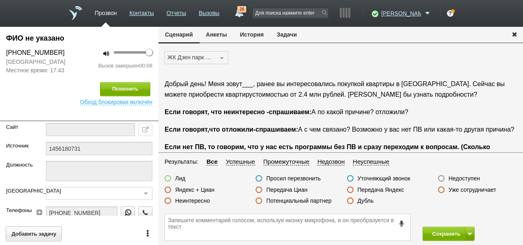
click at [463, 175] on label "Недоступен" at bounding box center [464, 178] width 31 height 7
click at [0, 0] on input "Недоступен" at bounding box center [0, 0] width 0 height 0
click at [445, 231] on button "Сохранить" at bounding box center [444, 234] width 43 height 14
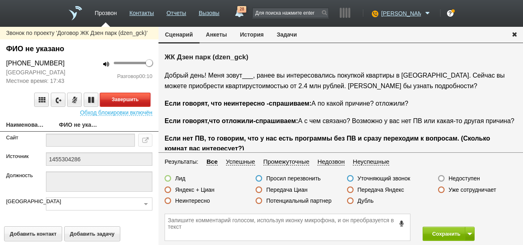
click at [146, 96] on button "Завершить" at bounding box center [125, 100] width 50 height 14
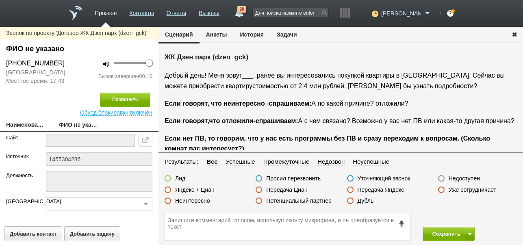
click at [473, 177] on label "Недоступен" at bounding box center [464, 178] width 31 height 7
click at [0, 0] on input "Недоступен" at bounding box center [0, 0] width 0 height 0
click at [439, 233] on button "Сохранить" at bounding box center [444, 234] width 43 height 14
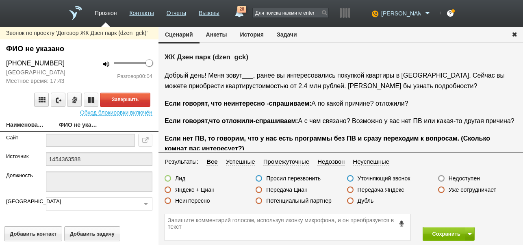
click at [259, 32] on button "История" at bounding box center [252, 34] width 37 height 15
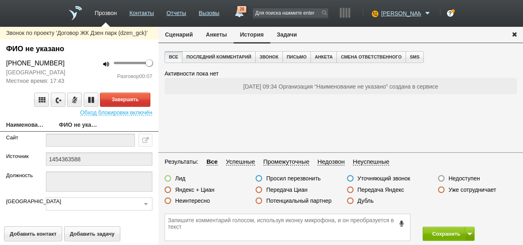
click at [188, 37] on button "Сценарий" at bounding box center [179, 34] width 41 height 15
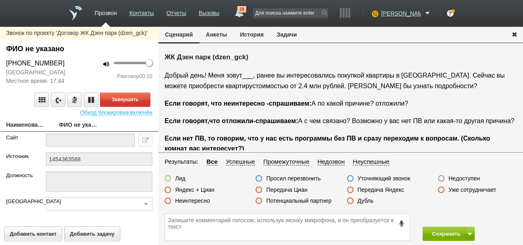
click at [460, 177] on label "Недоступен" at bounding box center [464, 178] width 31 height 7
click at [0, 0] on input "Недоступен" at bounding box center [0, 0] width 0 height 0
click at [144, 96] on button "Завершить" at bounding box center [125, 100] width 50 height 14
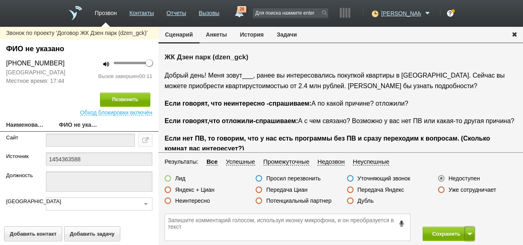
click at [473, 234] on button at bounding box center [470, 234] width 10 height 14
click at [468, 221] on button "Сохранить и остаться" at bounding box center [442, 219] width 63 height 14
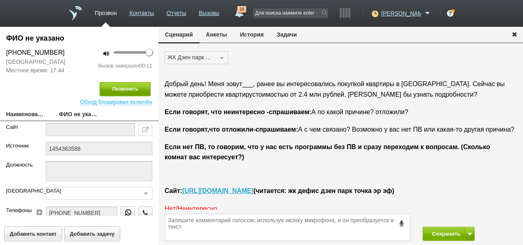
click at [137, 94] on button "Позвонить" at bounding box center [125, 89] width 50 height 14
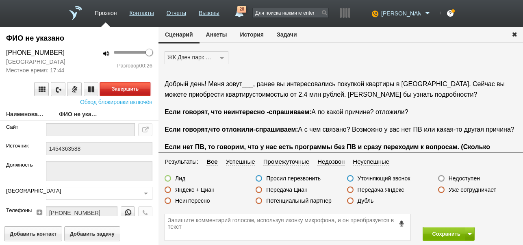
click at [137, 87] on button "Завершить" at bounding box center [125, 89] width 50 height 14
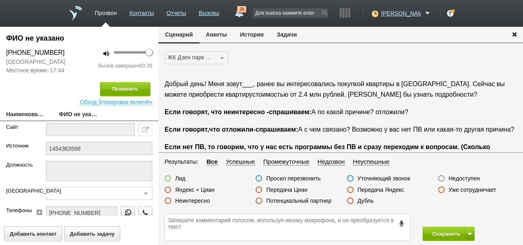
click at [462, 178] on label "Недоступен" at bounding box center [464, 178] width 31 height 7
click at [0, 0] on input "Недоступен" at bounding box center [0, 0] width 0 height 0
click at [438, 236] on button "Сохранить" at bounding box center [444, 234] width 43 height 14
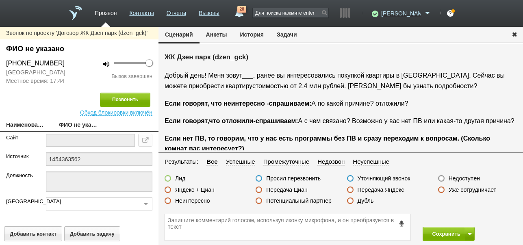
click at [459, 177] on label "Недоступен" at bounding box center [464, 178] width 31 height 7
click at [0, 0] on input "Недоступен" at bounding box center [0, 0] width 0 height 0
click at [469, 233] on span at bounding box center [470, 234] width 5 height 2
click at [467, 216] on button "Сохранить и остаться" at bounding box center [442, 219] width 63 height 14
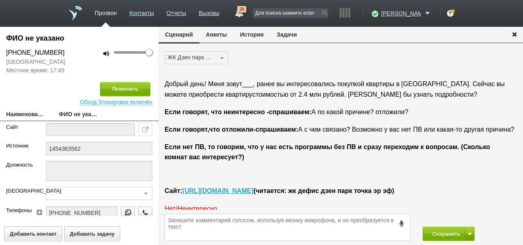
click at [275, 35] on button "Задачи" at bounding box center [286, 34] width 33 height 15
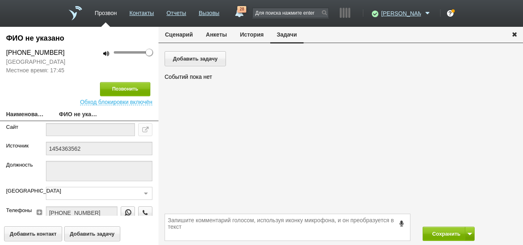
click at [187, 32] on button "Сценарий" at bounding box center [179, 34] width 41 height 15
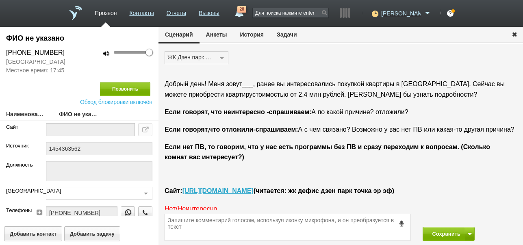
click at [254, 35] on button "История" at bounding box center [252, 34] width 37 height 15
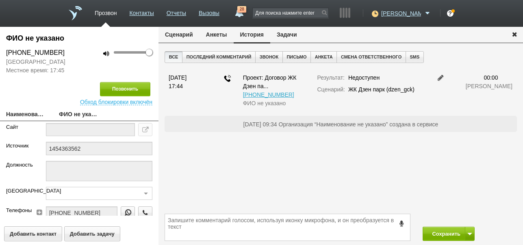
click at [178, 31] on button "Сценарий" at bounding box center [179, 34] width 41 height 15
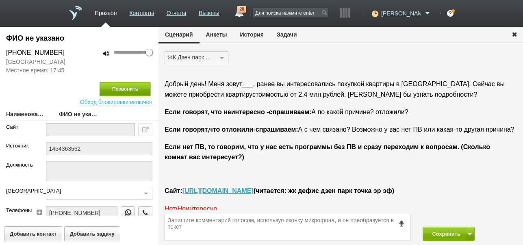
click at [132, 89] on button "Позвонить" at bounding box center [125, 89] width 50 height 14
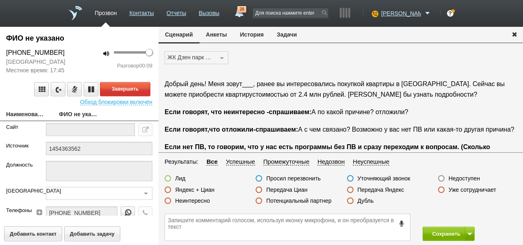
click at [242, 33] on button "История" at bounding box center [252, 34] width 37 height 15
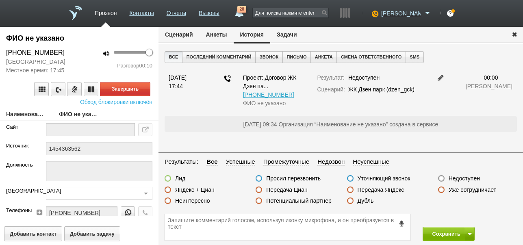
click at [177, 32] on button "Сценарий" at bounding box center [179, 34] width 41 height 15
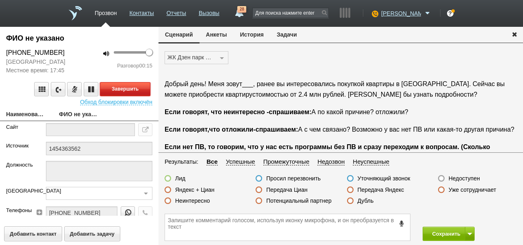
click at [145, 90] on button "Завершить" at bounding box center [125, 89] width 50 height 14
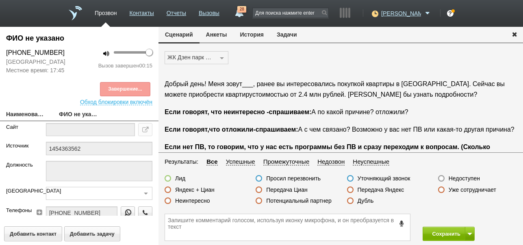
click at [462, 178] on label "Недоступен" at bounding box center [464, 178] width 31 height 7
click at [0, 0] on input "Недоступен" at bounding box center [0, 0] width 0 height 0
click at [438, 231] on button "Сохранить" at bounding box center [444, 234] width 43 height 14
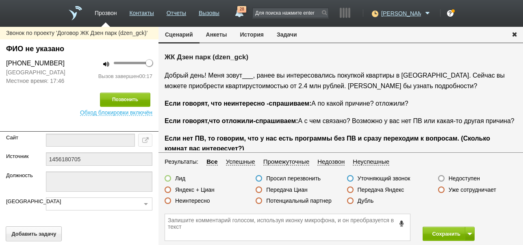
click at [204, 202] on label "Неинтересно" at bounding box center [192, 200] width 35 height 7
click at [0, 0] on input "Неинтересно" at bounding box center [0, 0] width 0 height 0
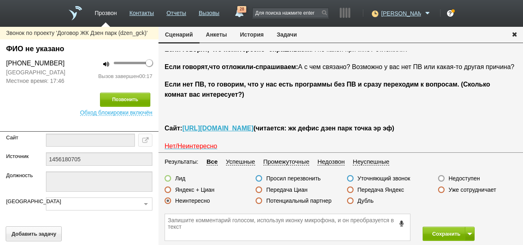
scroll to position [109, 0]
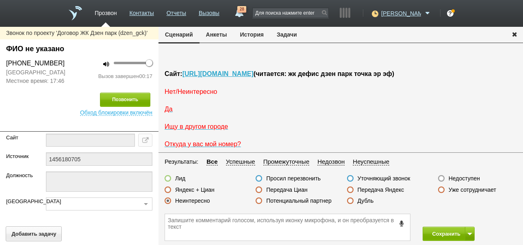
click at [199, 95] on span "Нет/Неинтересно" at bounding box center [191, 91] width 53 height 7
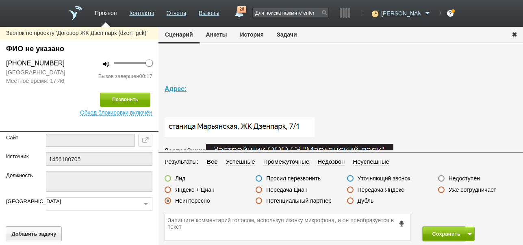
click at [451, 231] on button "Сохранить" at bounding box center [444, 234] width 43 height 14
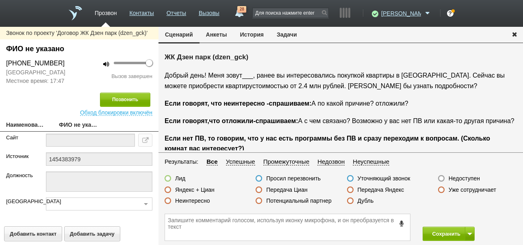
click at [458, 176] on label "Недоступен" at bounding box center [464, 178] width 31 height 7
click at [0, 0] on input "Недоступен" at bounding box center [0, 0] width 0 height 0
click at [470, 235] on span at bounding box center [470, 234] width 5 height 2
click at [465, 218] on button "Сохранить и остаться" at bounding box center [442, 219] width 63 height 14
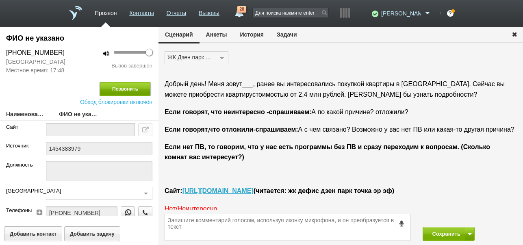
click at [142, 88] on button "Позвонить" at bounding box center [125, 89] width 50 height 14
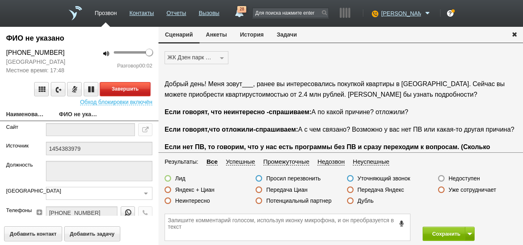
click at [133, 92] on button "Завершить" at bounding box center [125, 89] width 50 height 14
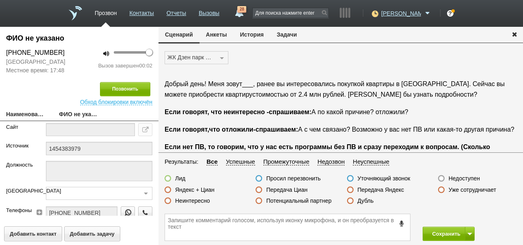
click at [463, 177] on label "Недоступен" at bounding box center [464, 178] width 31 height 7
click at [0, 0] on input "Недоступен" at bounding box center [0, 0] width 0 height 0
click at [445, 233] on button "Сохранить" at bounding box center [444, 234] width 43 height 14
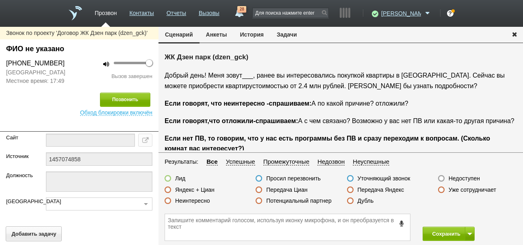
click at [466, 177] on label "Недоступен" at bounding box center [464, 178] width 31 height 7
click at [0, 0] on input "Недоступен" at bounding box center [0, 0] width 0 height 0
click at [467, 231] on button at bounding box center [470, 234] width 10 height 14
click at [463, 217] on button "Сохранить и остаться" at bounding box center [442, 219] width 63 height 14
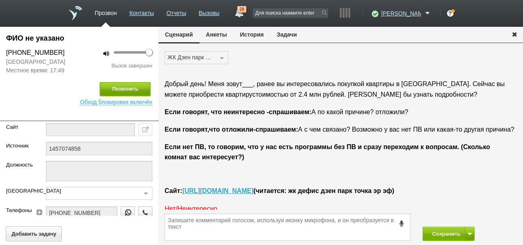
click at [124, 91] on button "Позвонить" at bounding box center [125, 89] width 50 height 14
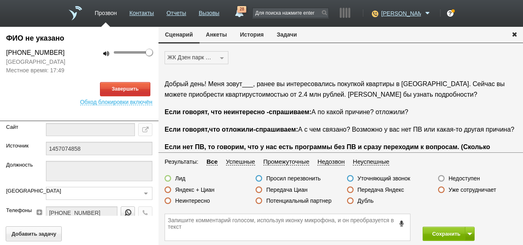
click at [244, 36] on button "История" at bounding box center [252, 34] width 37 height 15
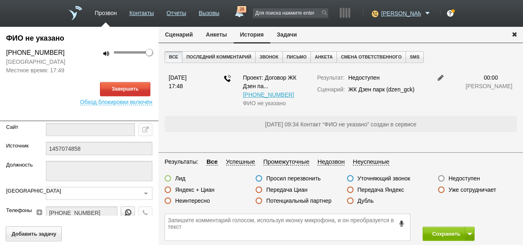
click at [193, 35] on button "Сценарий" at bounding box center [179, 34] width 41 height 15
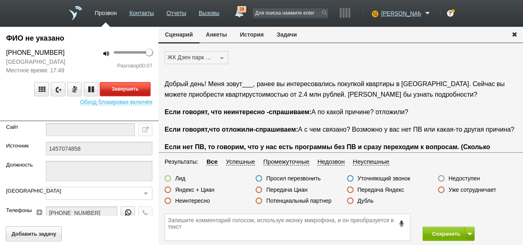
click at [127, 89] on button "Завершить" at bounding box center [125, 89] width 50 height 14
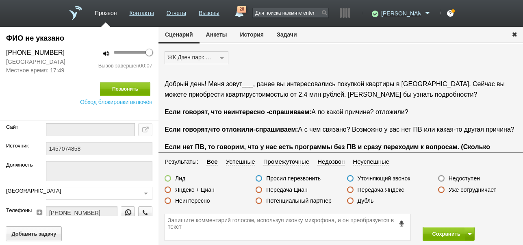
click at [457, 181] on label "Недоступен" at bounding box center [464, 178] width 31 height 7
click at [0, 0] on input "Недоступен" at bounding box center [0, 0] width 0 height 0
click at [437, 233] on button "Сохранить" at bounding box center [444, 234] width 43 height 14
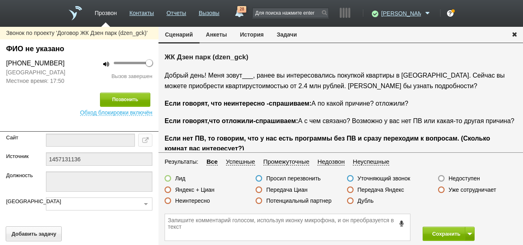
click at [460, 177] on label "Недоступен" at bounding box center [464, 178] width 31 height 7
click at [0, 0] on input "Недоступен" at bounding box center [0, 0] width 0 height 0
click at [139, 98] on button "Позвонить" at bounding box center [125, 100] width 50 height 14
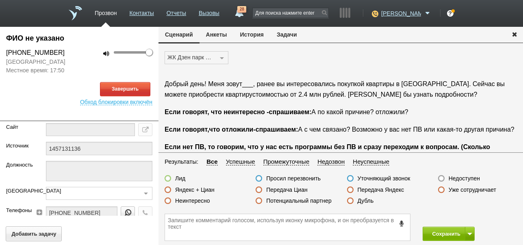
click at [257, 38] on button "История" at bounding box center [252, 34] width 37 height 15
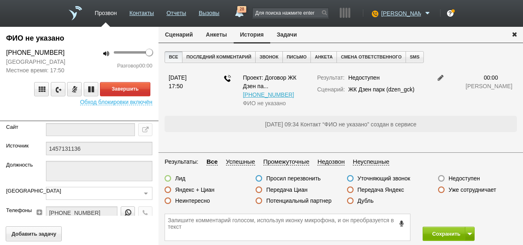
click at [172, 34] on button "Сценарий" at bounding box center [179, 34] width 41 height 15
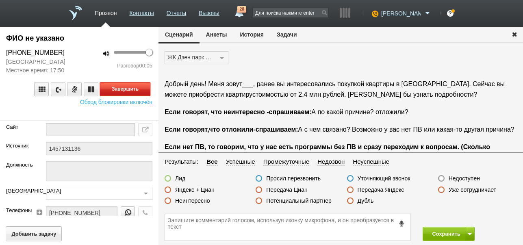
click at [142, 91] on button "Завершить" at bounding box center [125, 89] width 50 height 14
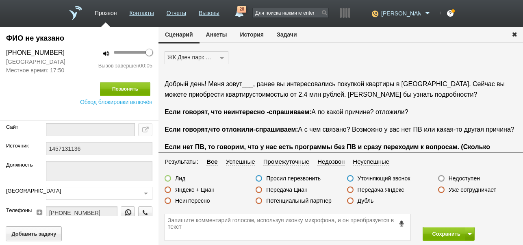
click at [202, 200] on label "Неинтересно" at bounding box center [192, 200] width 35 height 7
click at [0, 0] on input "Неинтересно" at bounding box center [0, 0] width 0 height 0
click at [432, 230] on button "Сохранить" at bounding box center [444, 234] width 43 height 14
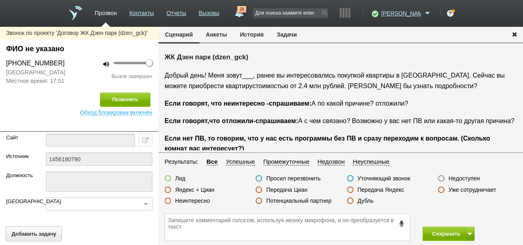
click at [466, 178] on label "Недоступен" at bounding box center [464, 178] width 31 height 7
click at [0, 0] on input "Недоступен" at bounding box center [0, 0] width 0 height 0
click at [468, 232] on button at bounding box center [470, 234] width 10 height 14
click at [466, 217] on button "Сохранить и остаться" at bounding box center [442, 219] width 63 height 14
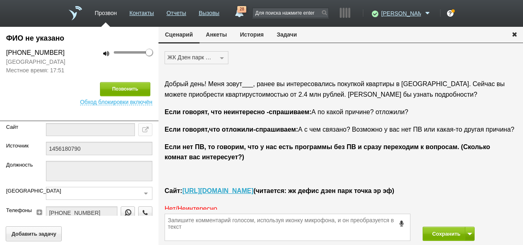
click at [250, 33] on button "История" at bounding box center [252, 34] width 37 height 15
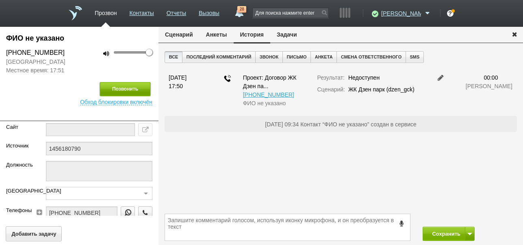
click at [136, 87] on button "Позвонить" at bounding box center [125, 89] width 50 height 14
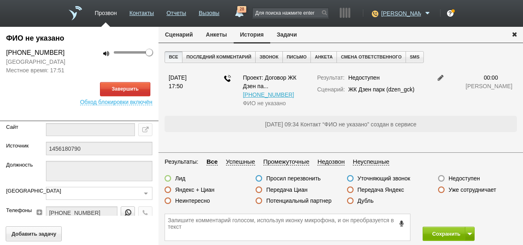
click at [185, 32] on button "Сценарий" at bounding box center [179, 34] width 41 height 15
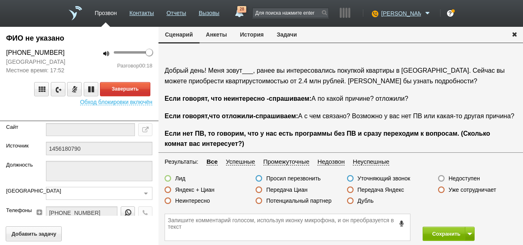
scroll to position [41, 0]
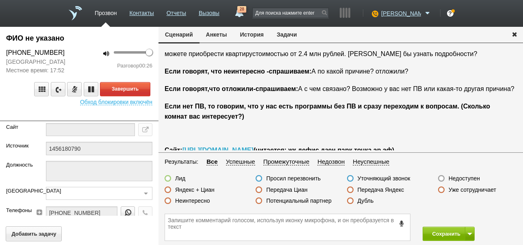
click at [187, 202] on label "Неинтересно" at bounding box center [192, 200] width 35 height 7
click at [0, 0] on input "Неинтересно" at bounding box center [0, 0] width 0 height 0
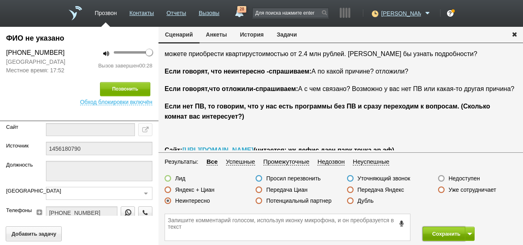
click at [435, 228] on button "Сохранить" at bounding box center [444, 234] width 43 height 14
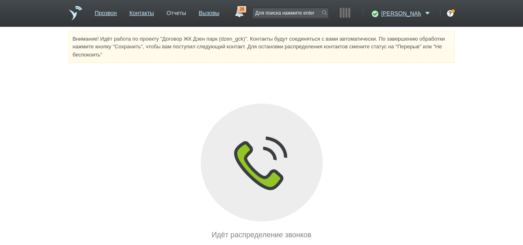
click at [186, 12] on link "Отчеты" at bounding box center [177, 12] width 20 height 12
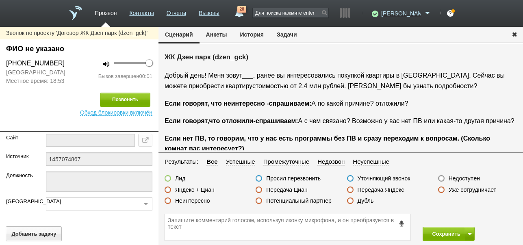
click at [248, 30] on button "История" at bounding box center [252, 34] width 37 height 15
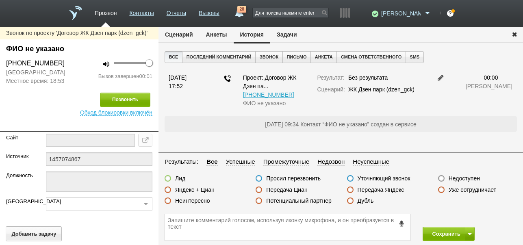
click at [461, 176] on label "Недоступен" at bounding box center [464, 178] width 31 height 7
click at [0, 0] on input "Недоступен" at bounding box center [0, 0] width 0 height 0
click at [469, 234] on span at bounding box center [470, 234] width 5 height 2
click at [469, 218] on button "Сохранить и остаться" at bounding box center [442, 219] width 63 height 14
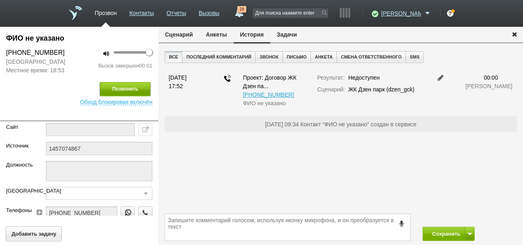
click at [147, 87] on button "Позвонить" at bounding box center [125, 89] width 50 height 14
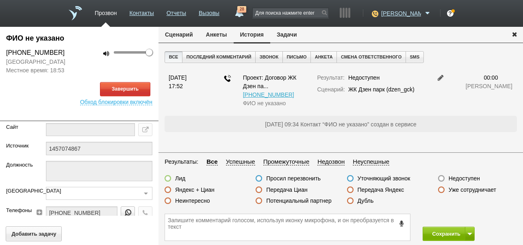
click at [181, 33] on button "Сценарий" at bounding box center [179, 34] width 41 height 15
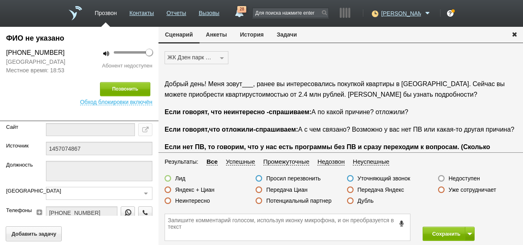
click at [459, 178] on label "Недоступен" at bounding box center [464, 178] width 31 height 7
click at [0, 0] on input "Недоступен" at bounding box center [0, 0] width 0 height 0
click at [448, 233] on button "Сохранить" at bounding box center [444, 234] width 43 height 14
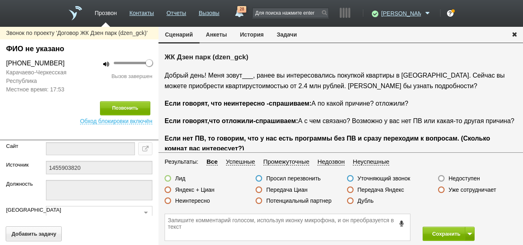
click at [254, 32] on button "История" at bounding box center [252, 34] width 37 height 15
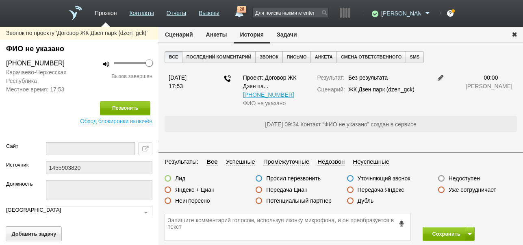
click at [463, 177] on label "Недоступен" at bounding box center [464, 178] width 31 height 7
click at [0, 0] on input "Недоступен" at bounding box center [0, 0] width 0 height 0
click at [469, 236] on button at bounding box center [470, 234] width 10 height 14
click at [460, 220] on button "Сохранить и остаться" at bounding box center [442, 219] width 63 height 14
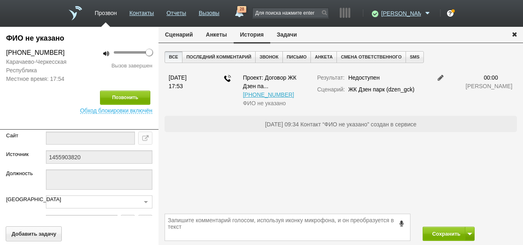
click at [187, 37] on button "Сценарий" at bounding box center [179, 34] width 41 height 15
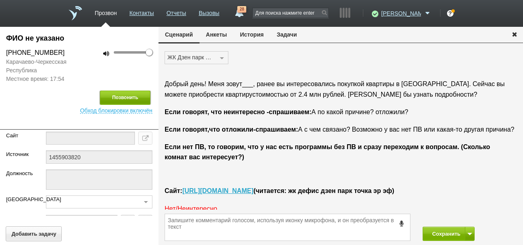
click at [141, 98] on button "Позвонить" at bounding box center [125, 98] width 50 height 14
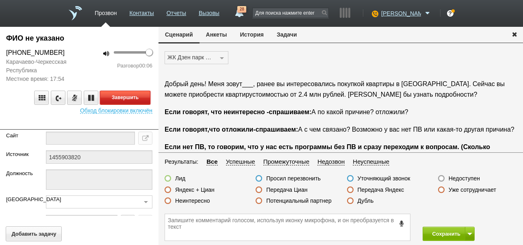
click at [141, 97] on button "Завершить" at bounding box center [125, 98] width 50 height 14
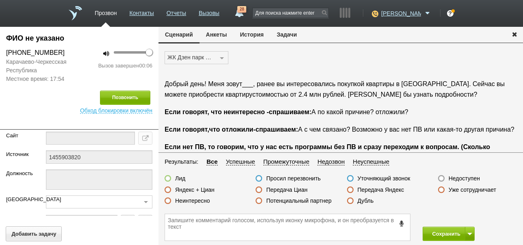
click at [473, 178] on label "Недоступен" at bounding box center [464, 178] width 31 height 7
click at [0, 0] on input "Недоступен" at bounding box center [0, 0] width 0 height 0
click at [446, 232] on button "Сохранить" at bounding box center [444, 234] width 43 height 14
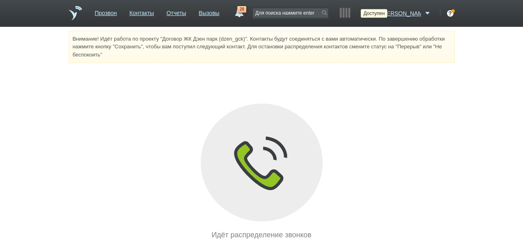
click at [380, 13] on icon at bounding box center [374, 13] width 11 height 8
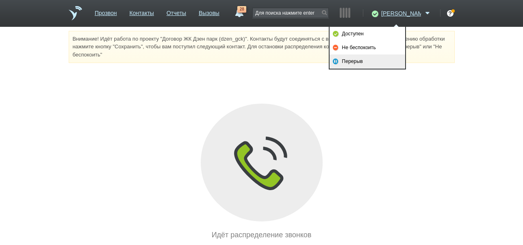
click at [372, 65] on link "Перерыв" at bounding box center [368, 61] width 76 height 14
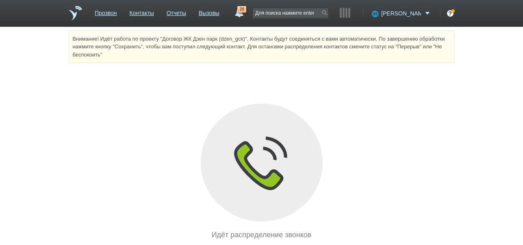
click at [411, 14] on span "[PERSON_NAME]" at bounding box center [401, 13] width 40 height 8
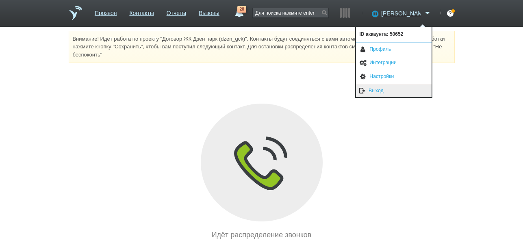
click at [379, 90] on link "Выход" at bounding box center [394, 90] width 76 height 13
